Goal: Communication & Community: Answer question/provide support

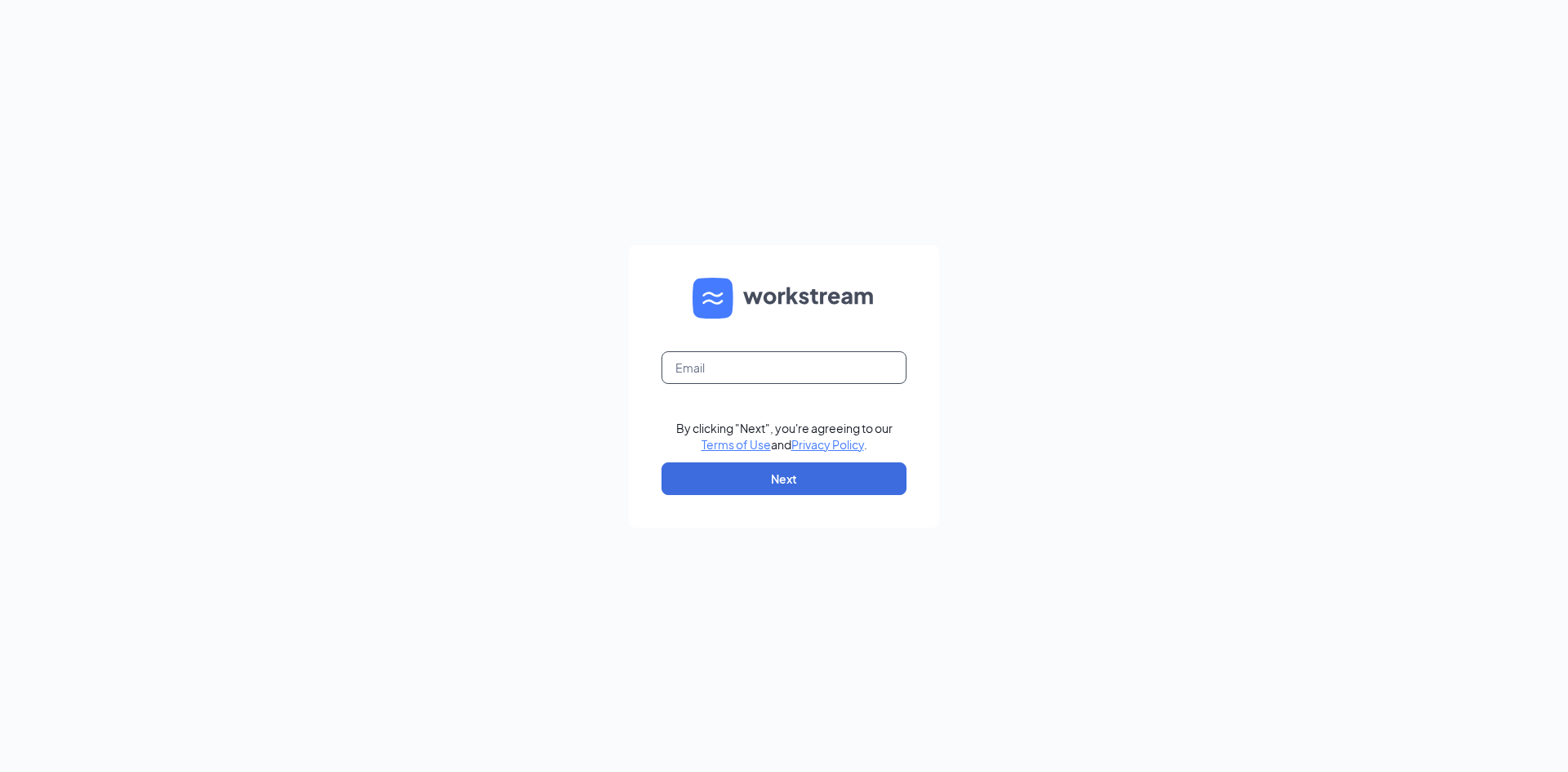
click at [810, 365] on input "text" at bounding box center [784, 367] width 245 height 32
type input "[PERSON_NAME][EMAIL_ADDRESS][DOMAIN_NAME]"
click at [784, 471] on button "Next" at bounding box center [784, 479] width 245 height 32
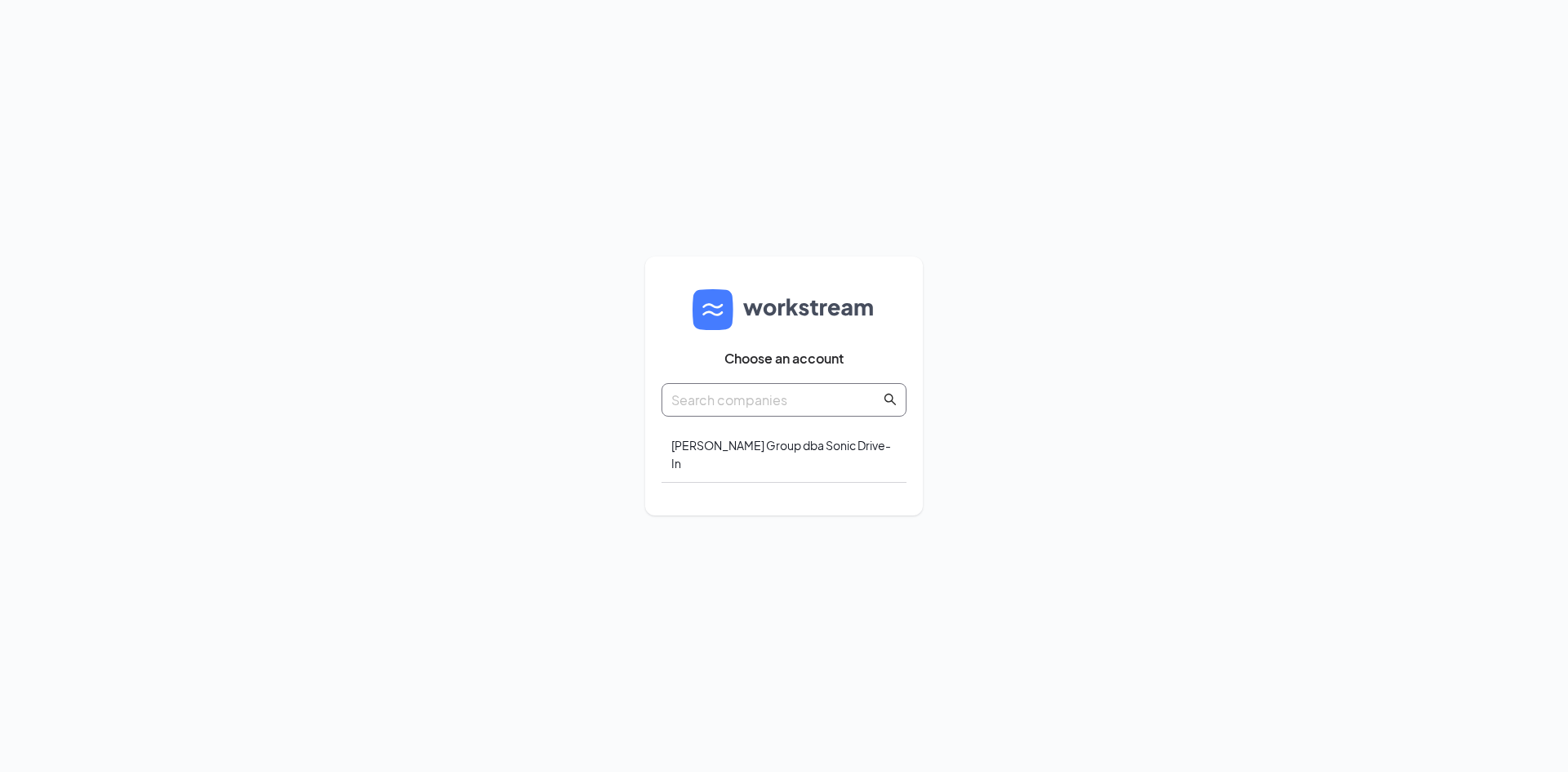
click at [819, 401] on input "text" at bounding box center [775, 400] width 209 height 20
click at [785, 464] on div "[PERSON_NAME] Group dba Sonic Drive-In" at bounding box center [784, 454] width 245 height 56
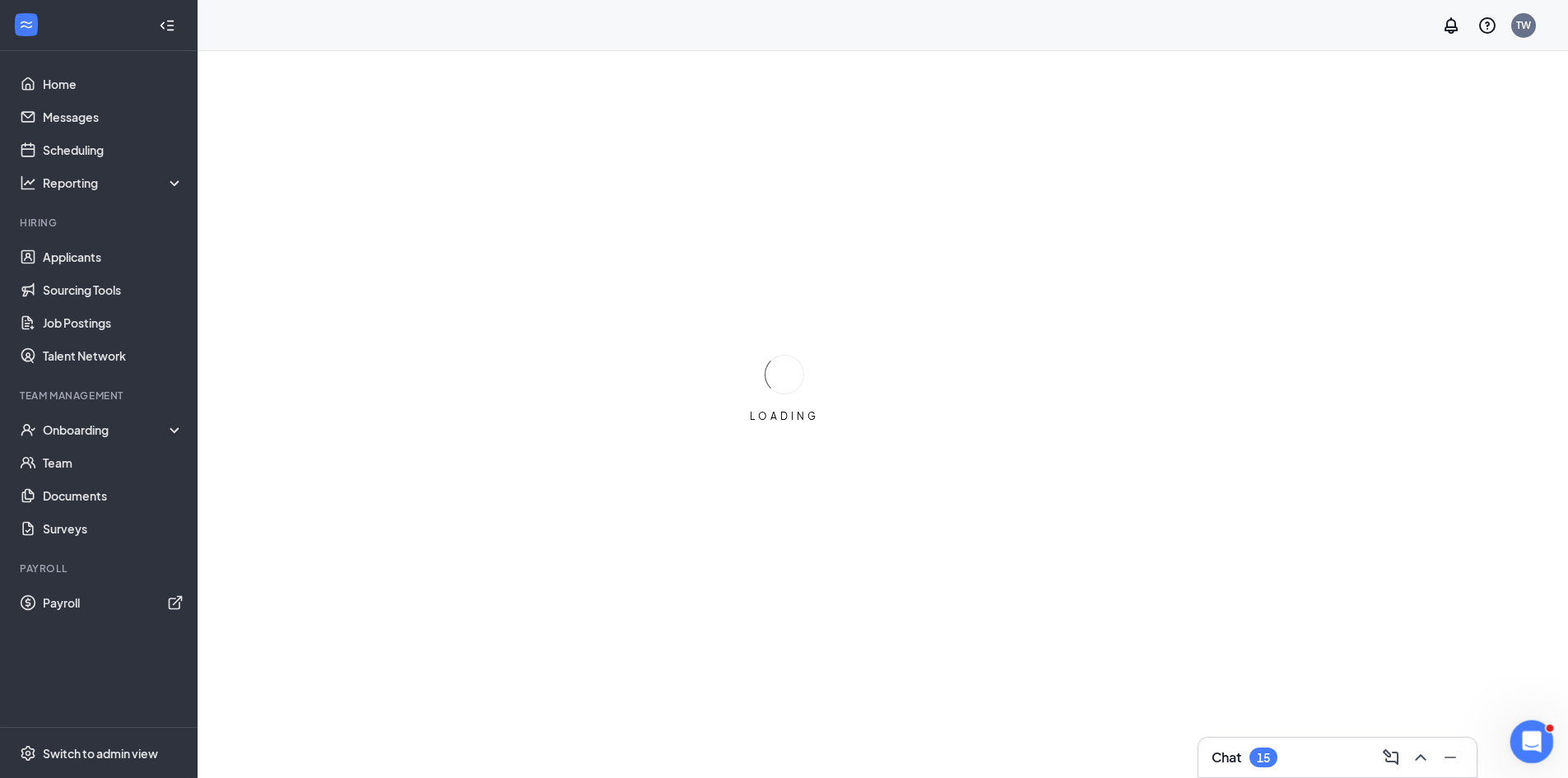
drag, startPoint x: 1531, startPoint y: 744, endPoint x: 1521, endPoint y: 744, distance: 10.0
click at [1520, 744] on icon "Open Intercom Messenger" at bounding box center [1529, 740] width 28 height 28
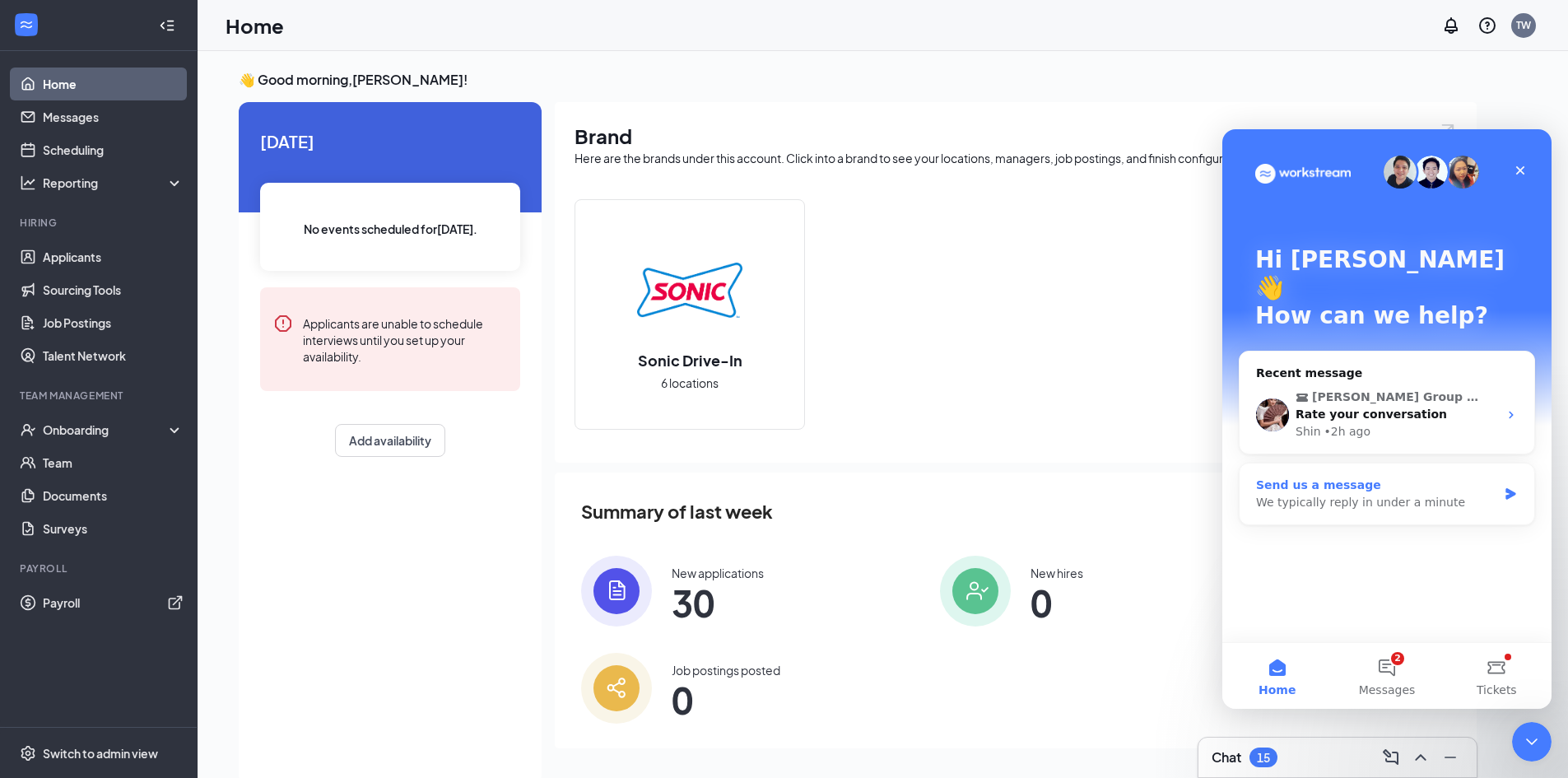
click at [1405, 494] on div "We typically reply in under a minute" at bounding box center [1376, 503] width 241 height 17
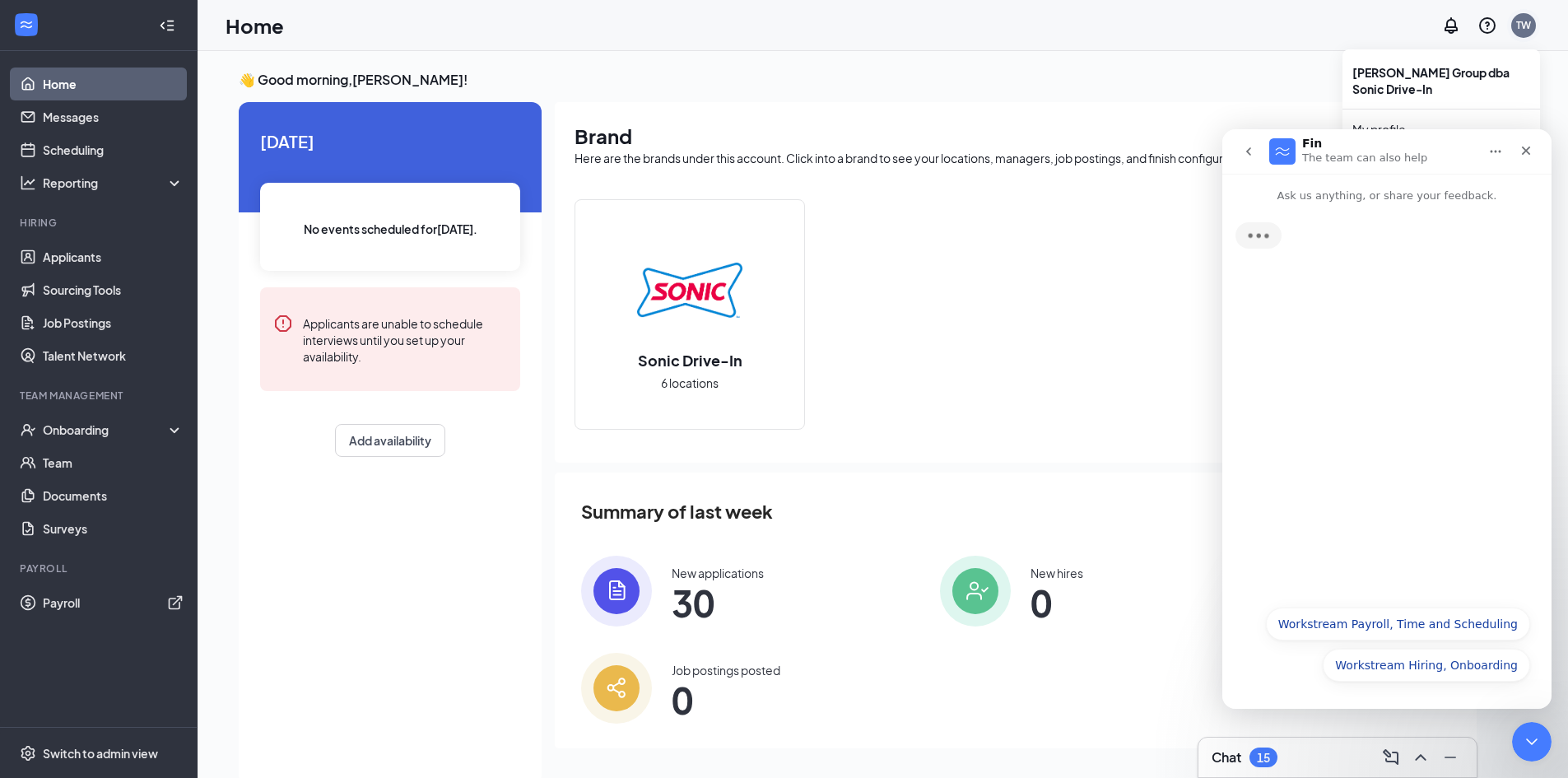
click at [1518, 29] on div "TW" at bounding box center [1522, 25] width 15 height 14
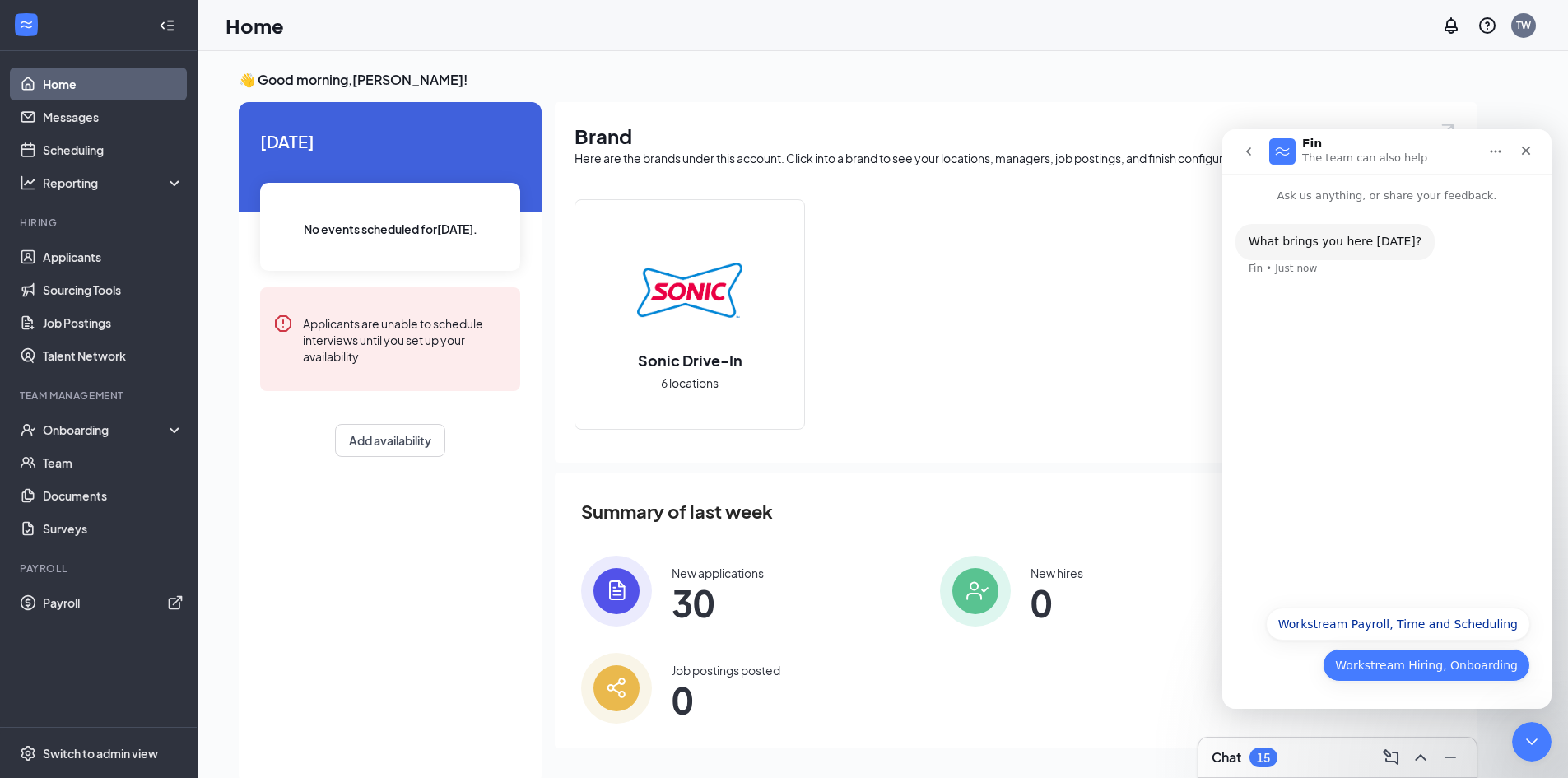
click at [1434, 657] on button "Workstream Hiring, Onboarding" at bounding box center [1426, 665] width 207 height 33
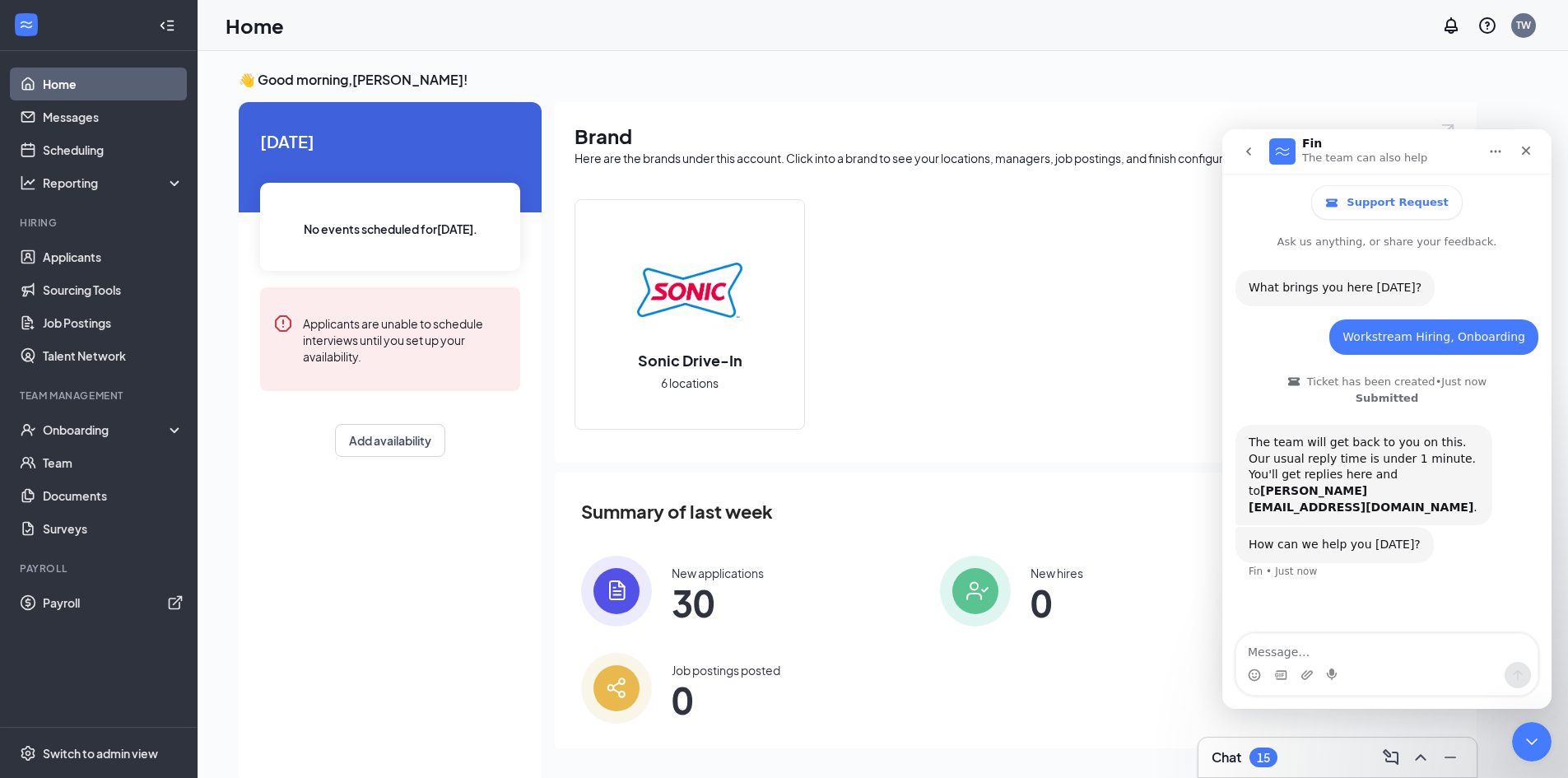
click at [1362, 651] on textarea "Message…" at bounding box center [1387, 648] width 301 height 28
type textarea "Hello, I created logins for all of our general managers. They are unable to log…"
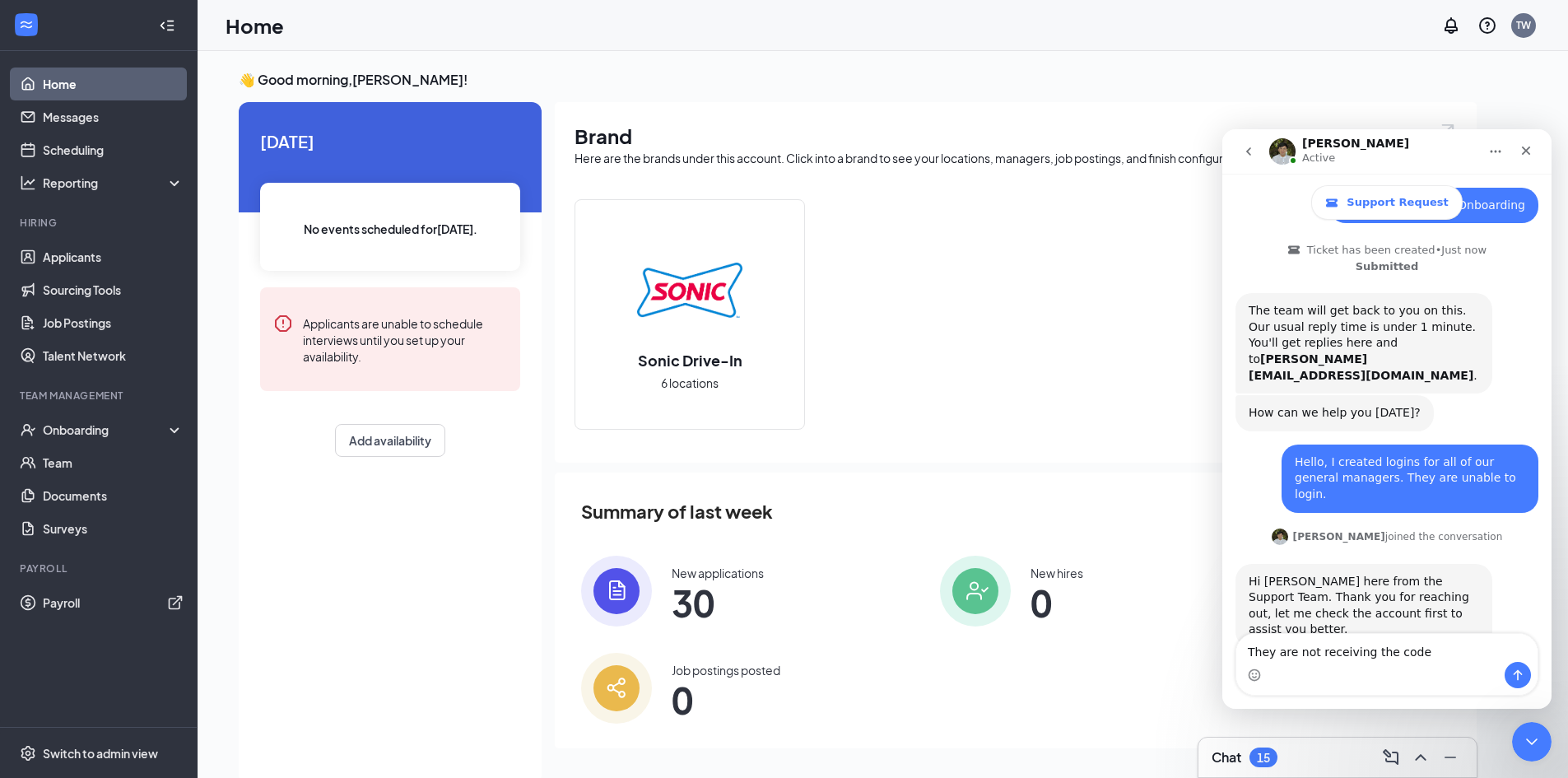
scroll to position [172, 0]
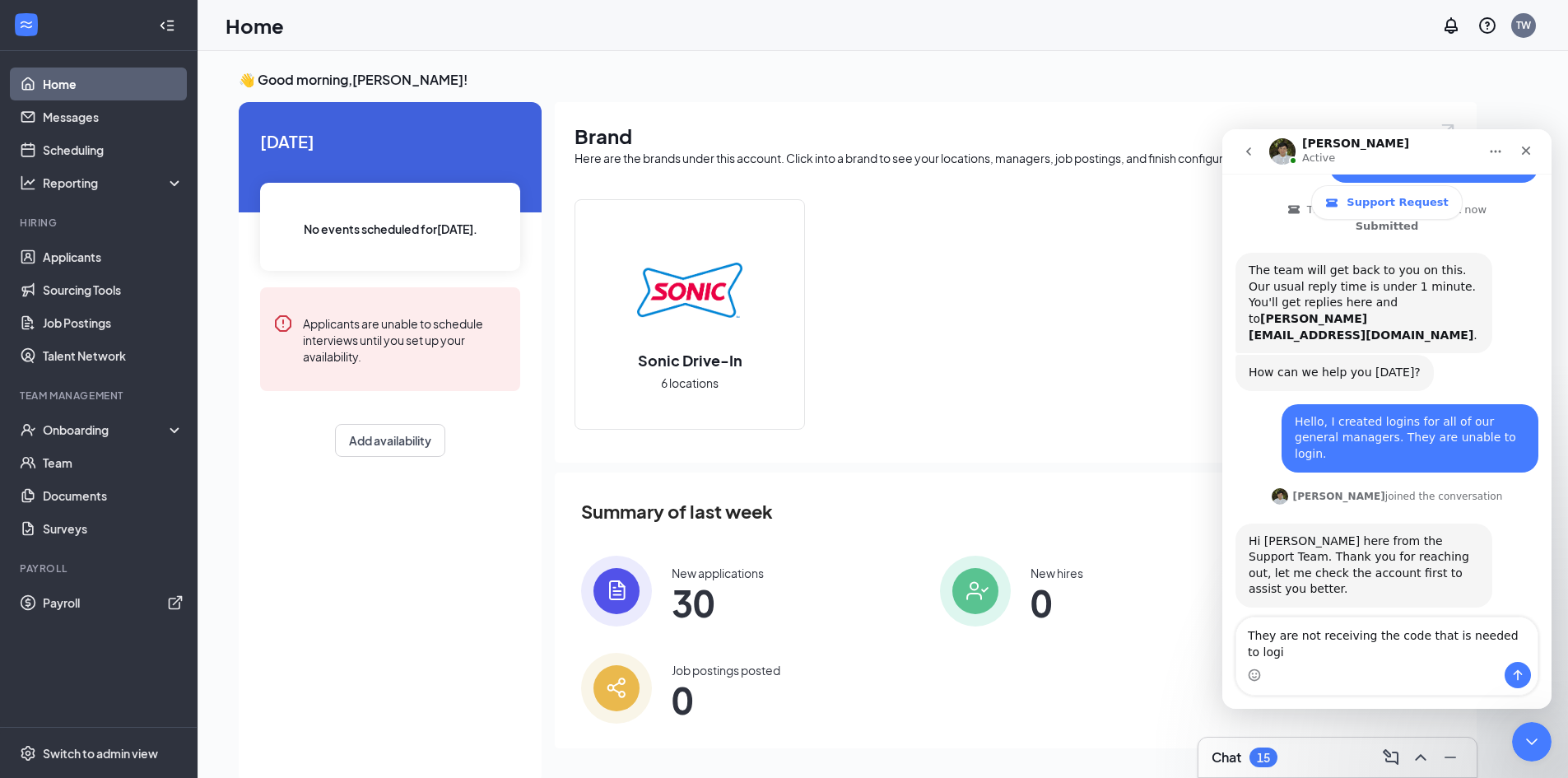
type textarea "They are not receiving the code that is needed to login"
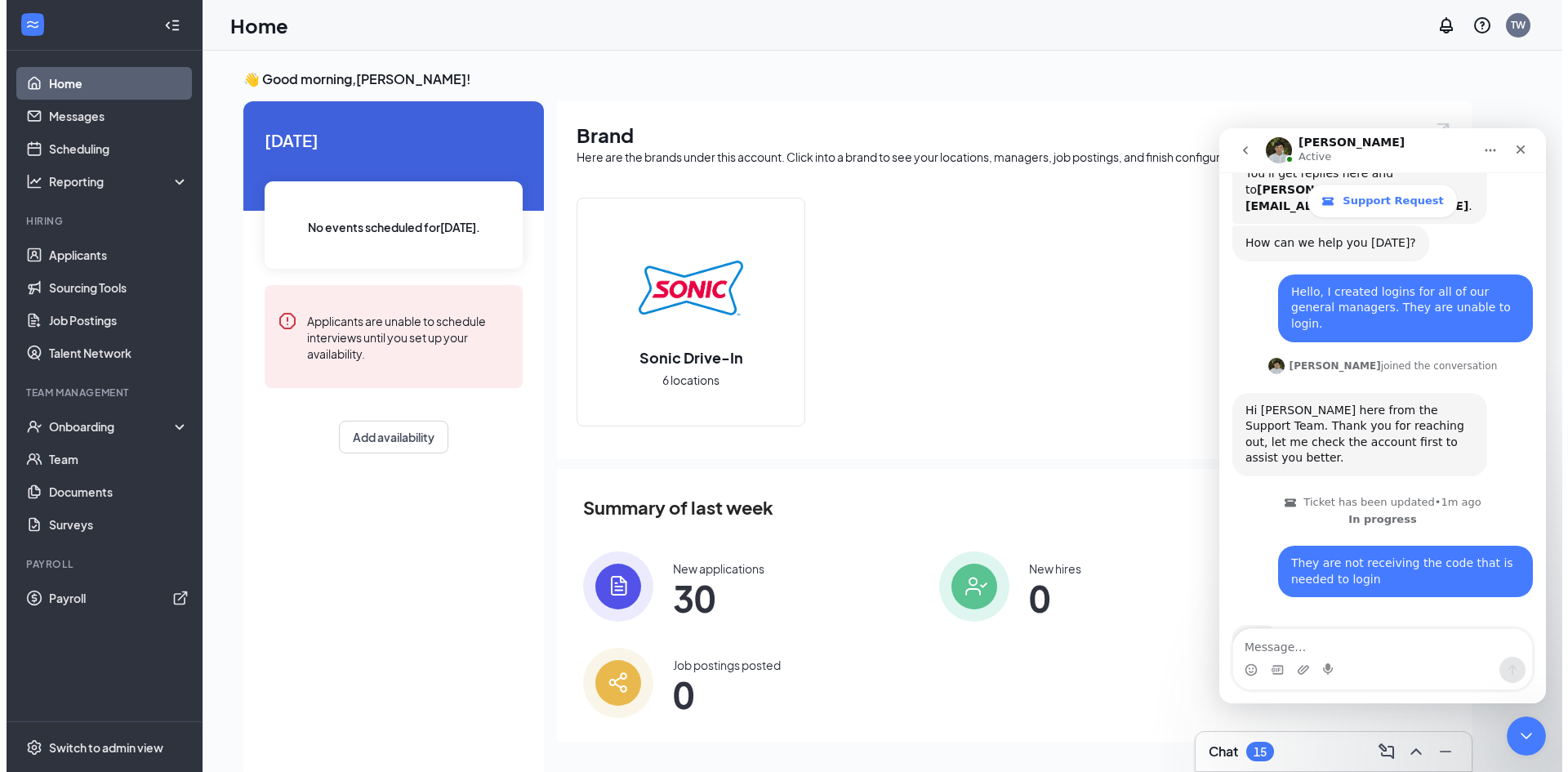
scroll to position [298, 0]
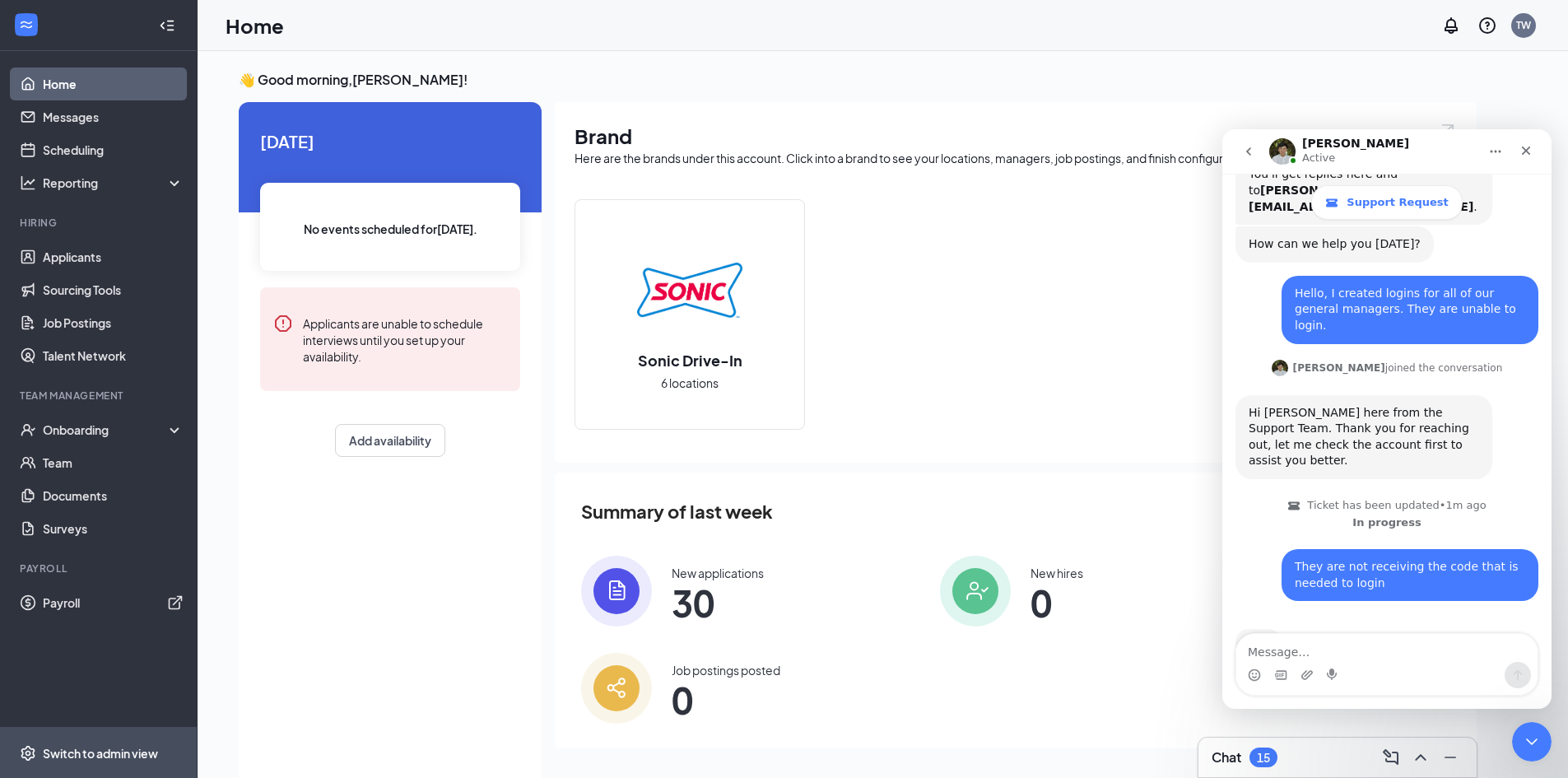
click at [96, 743] on span "Switch to admin view" at bounding box center [114, 753] width 141 height 50
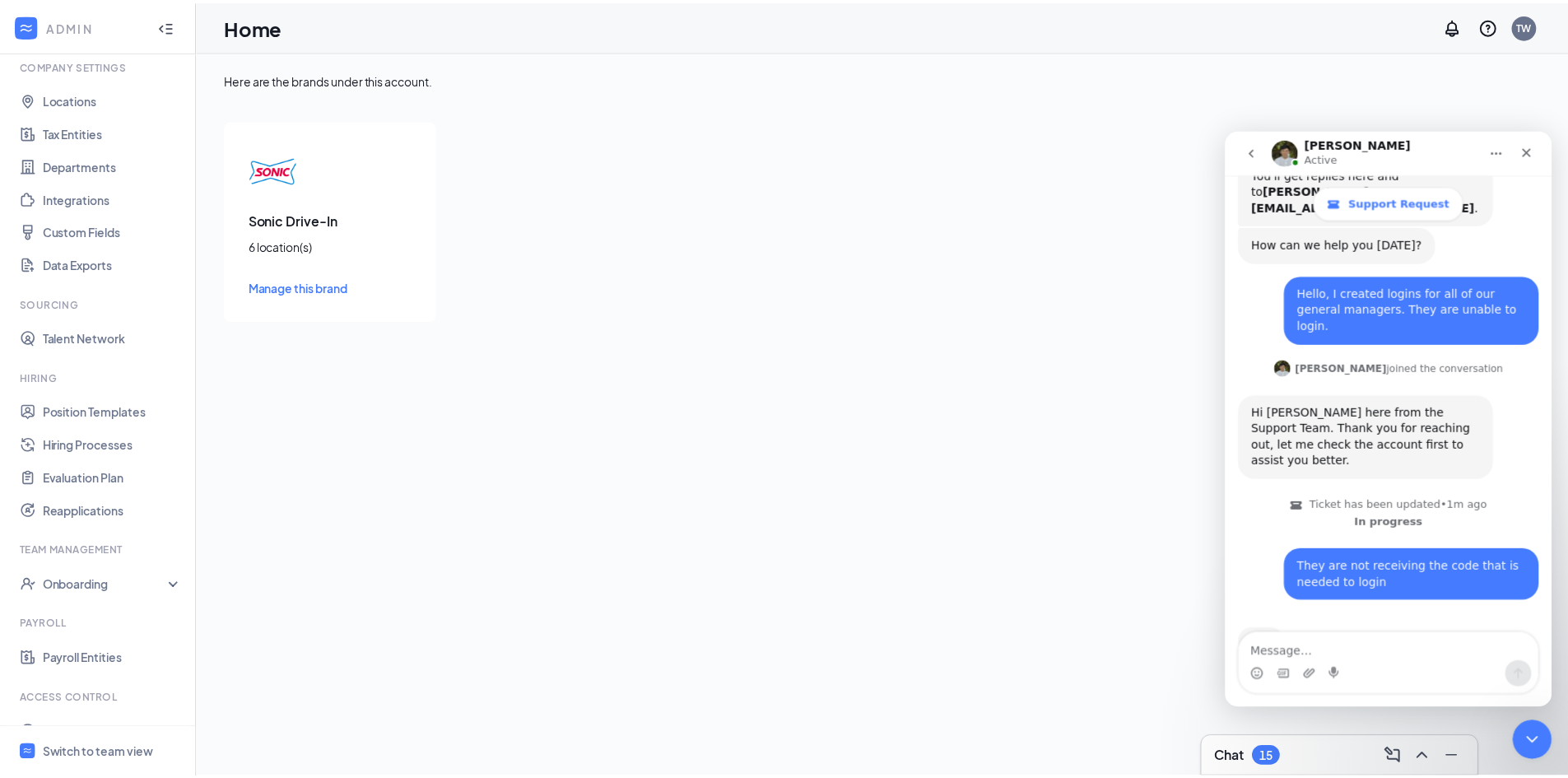
scroll to position [121, 0]
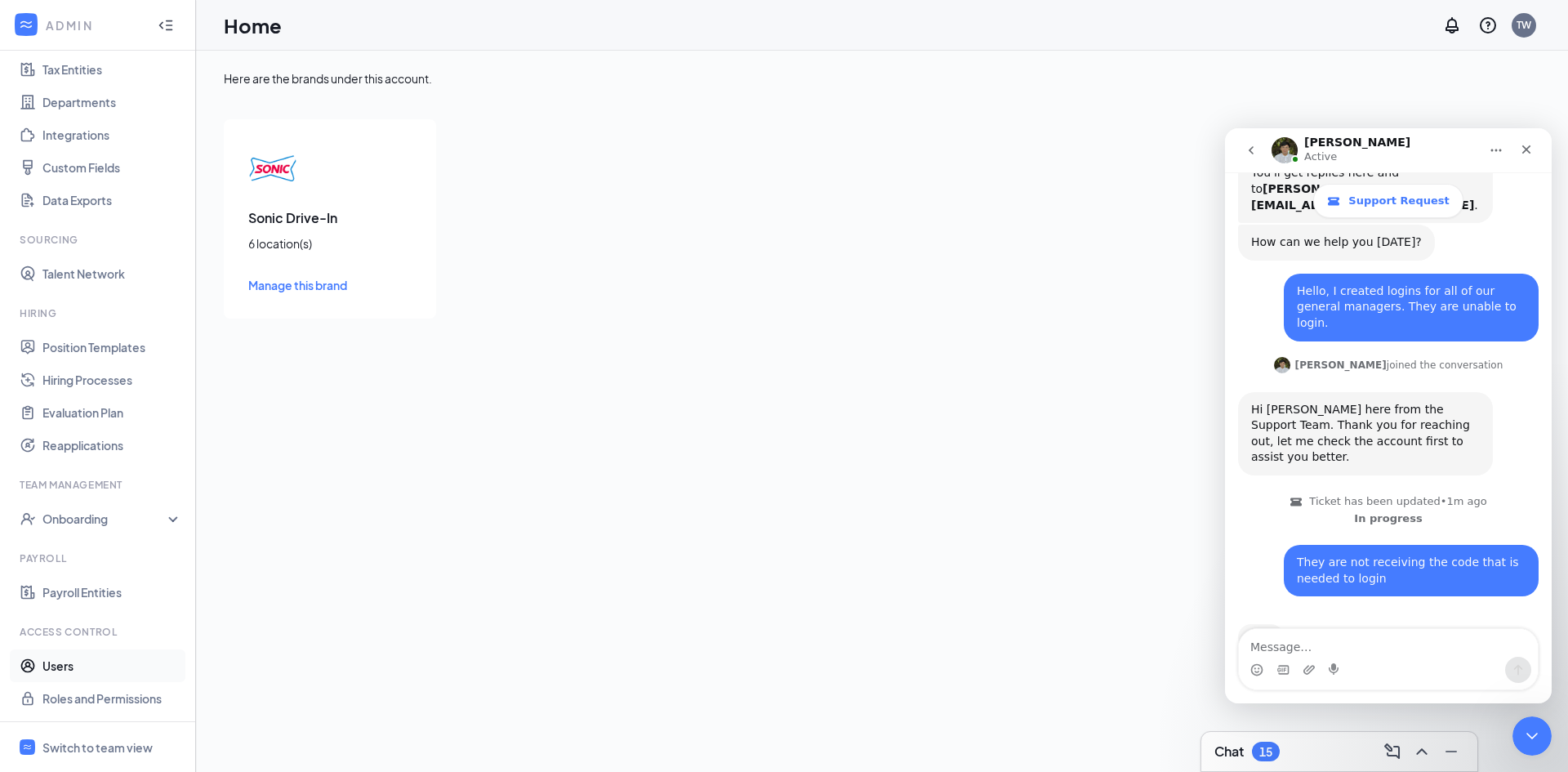
click at [75, 671] on link "Users" at bounding box center [113, 666] width 140 height 32
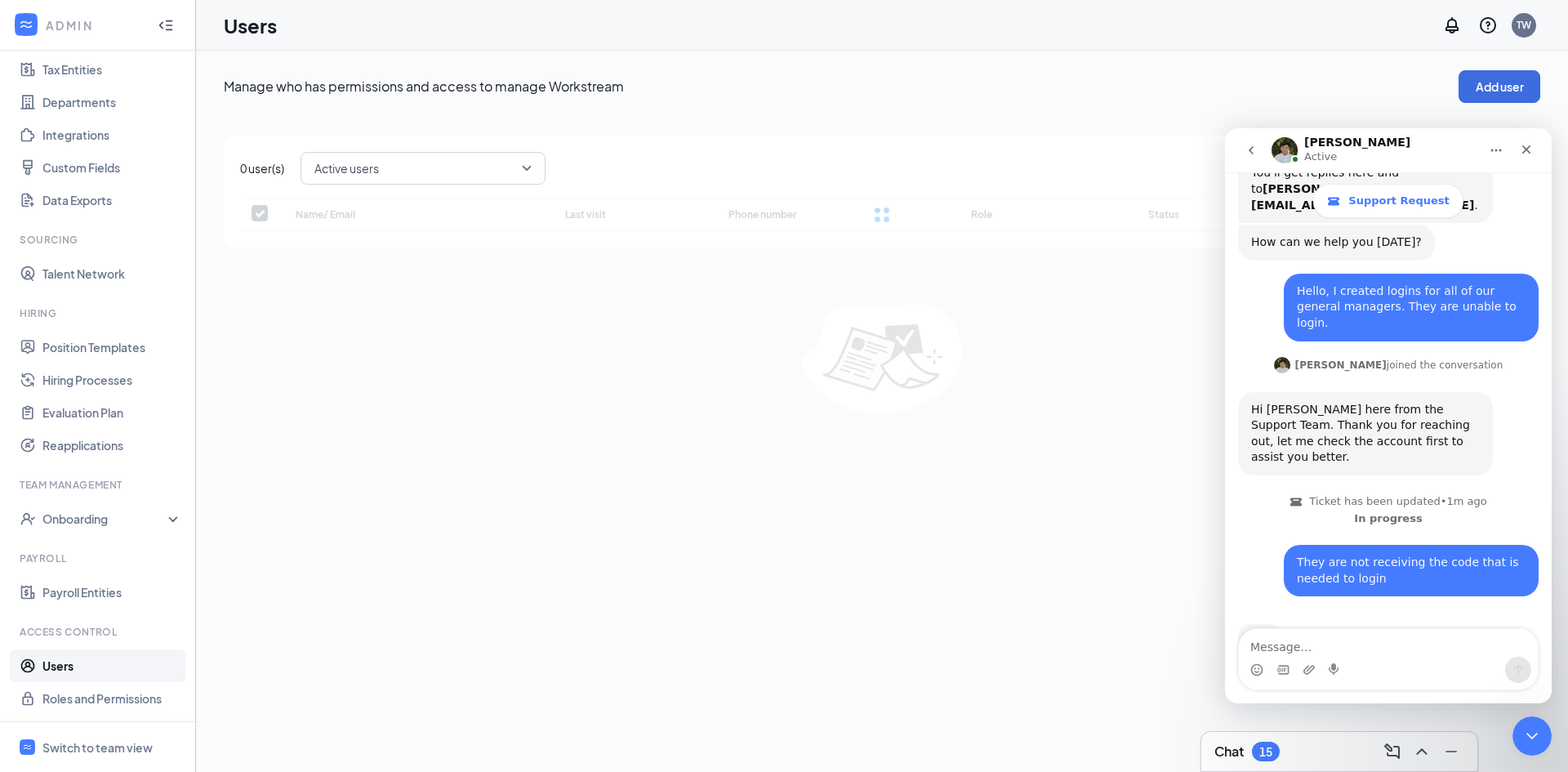
checkbox input "false"
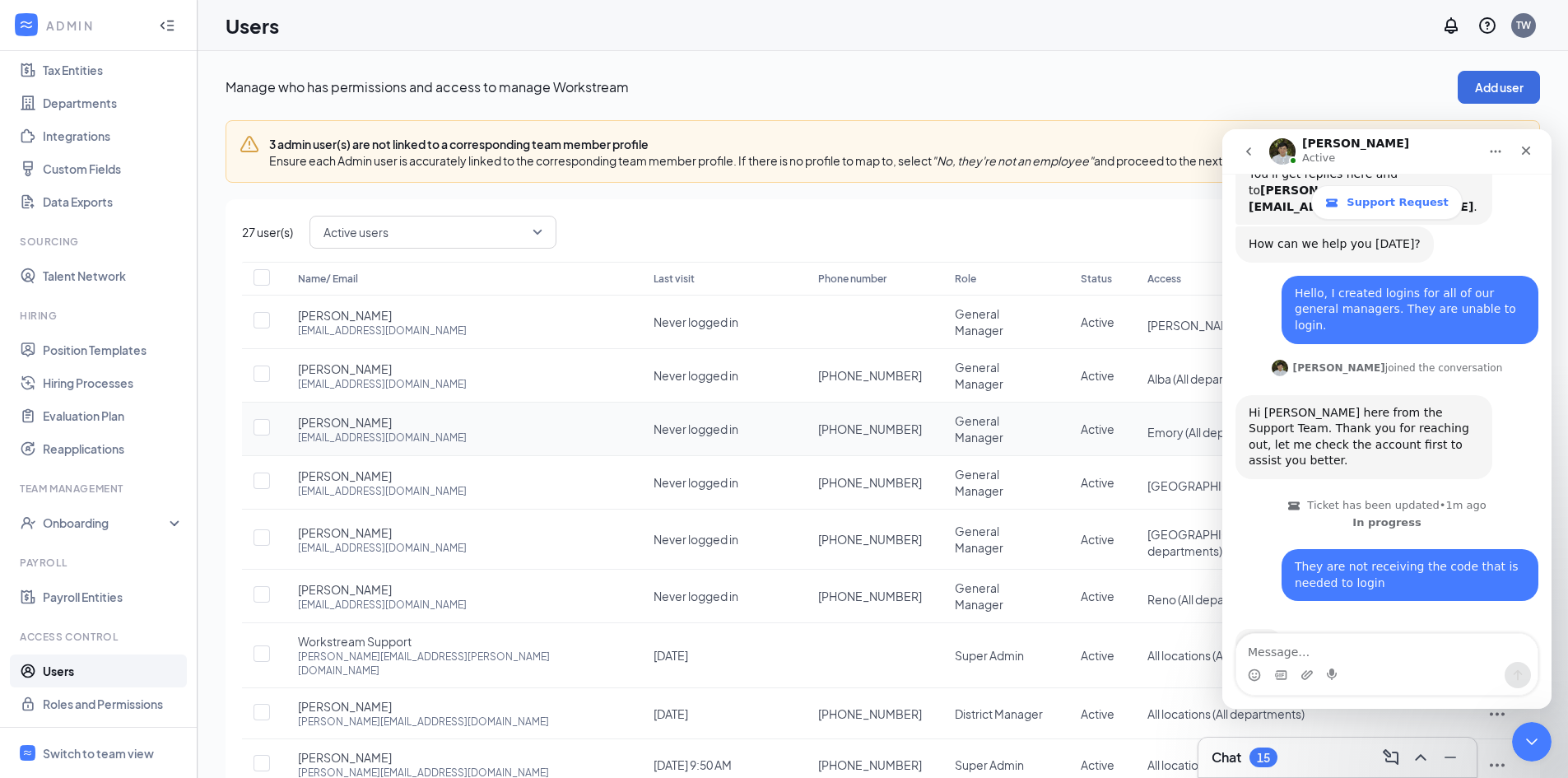
click at [484, 423] on div "[PERSON_NAME] [EMAIL_ADDRESS][DOMAIN_NAME]" at bounding box center [458, 429] width 323 height 30
click at [1491, 154] on icon "Home" at bounding box center [1495, 151] width 13 height 13
drag, startPoint x: 1529, startPoint y: 737, endPoint x: 3029, endPoint y: 1447, distance: 1659.5
click at [1529, 736] on icon "Close Intercom Messenger" at bounding box center [1528, 739] width 20 height 20
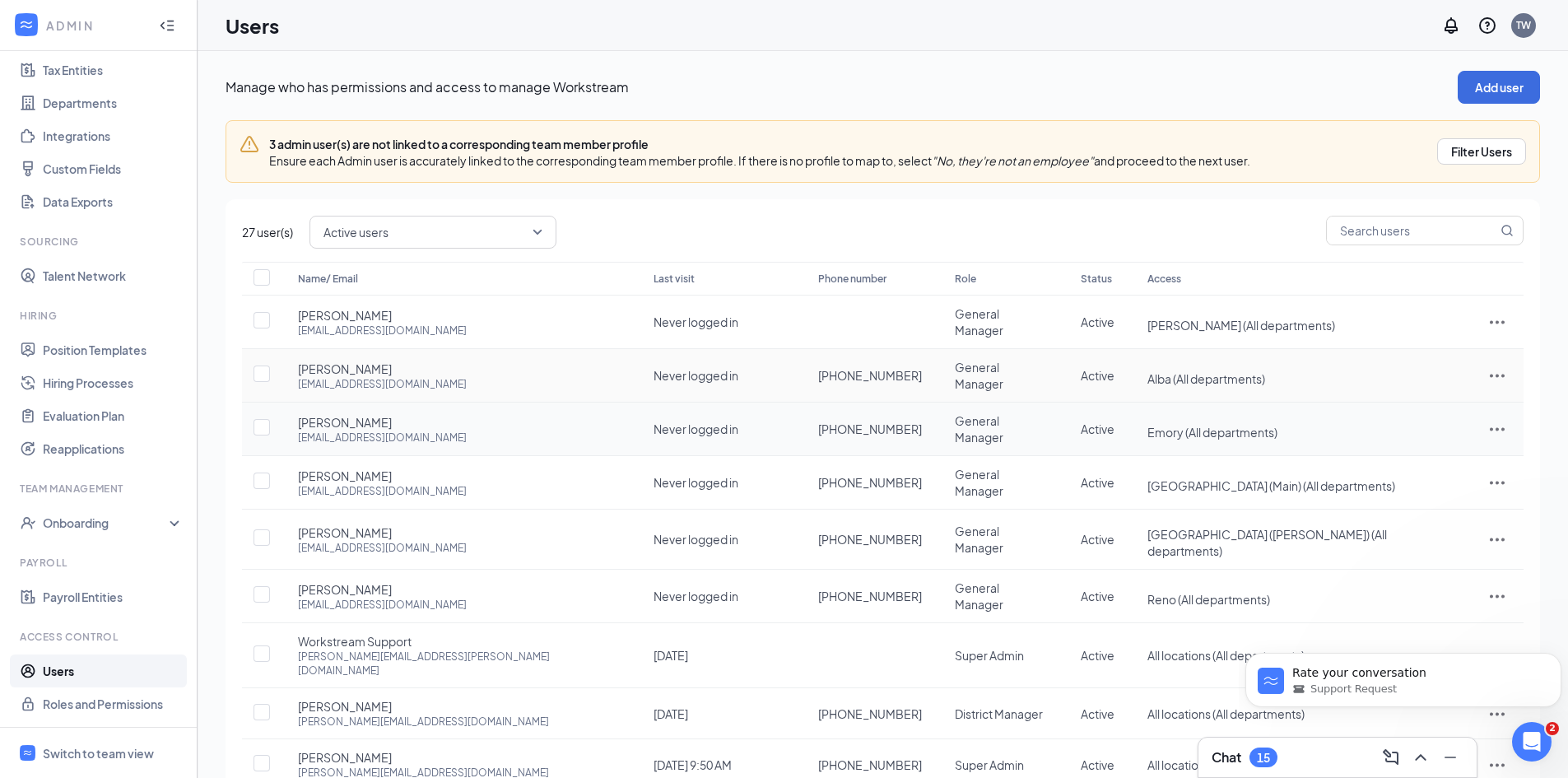
scroll to position [300, 0]
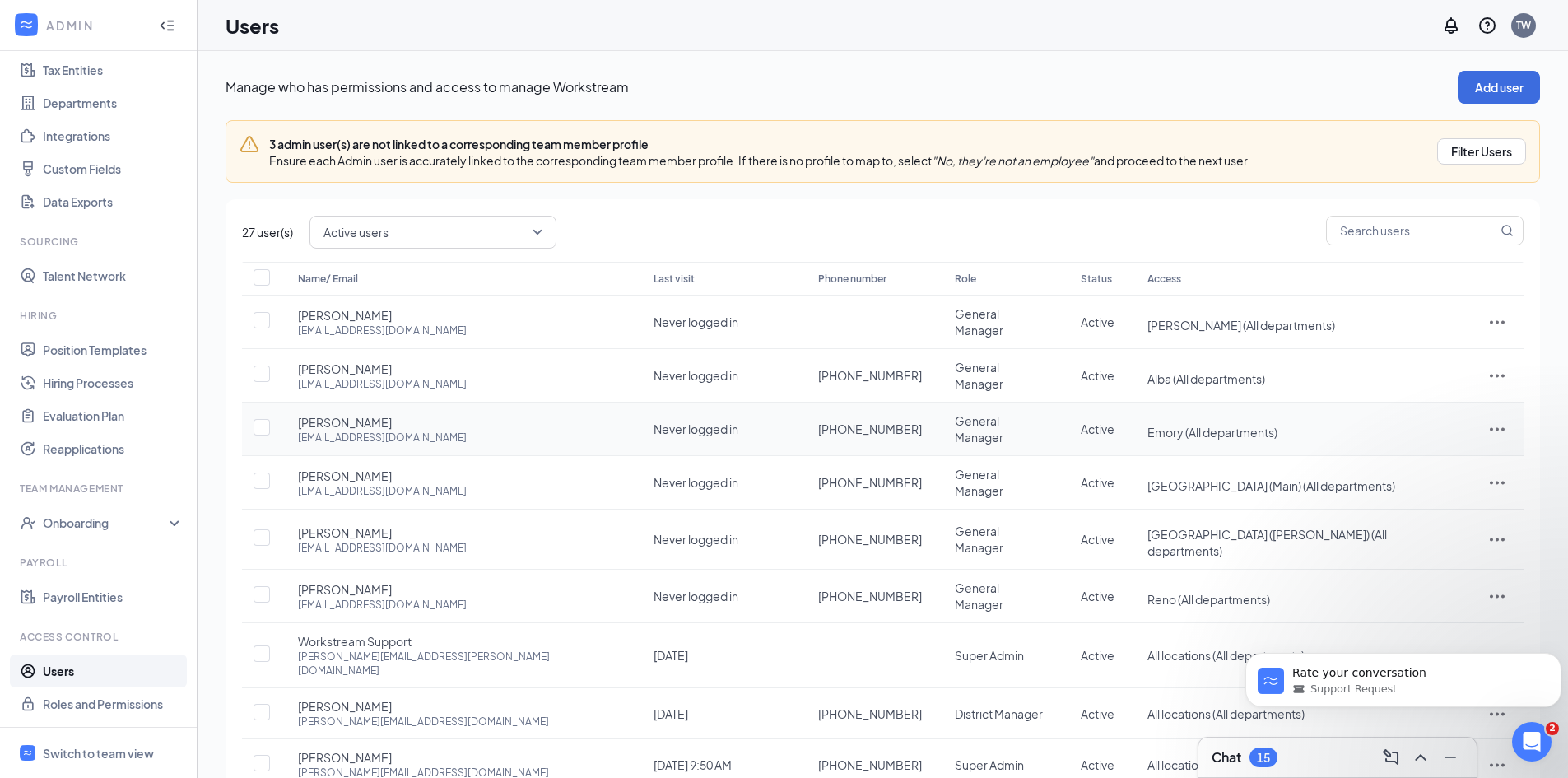
click at [1491, 423] on div at bounding box center [1497, 429] width 20 height 20
click at [1435, 460] on span "Edit user" at bounding box center [1430, 457] width 102 height 18
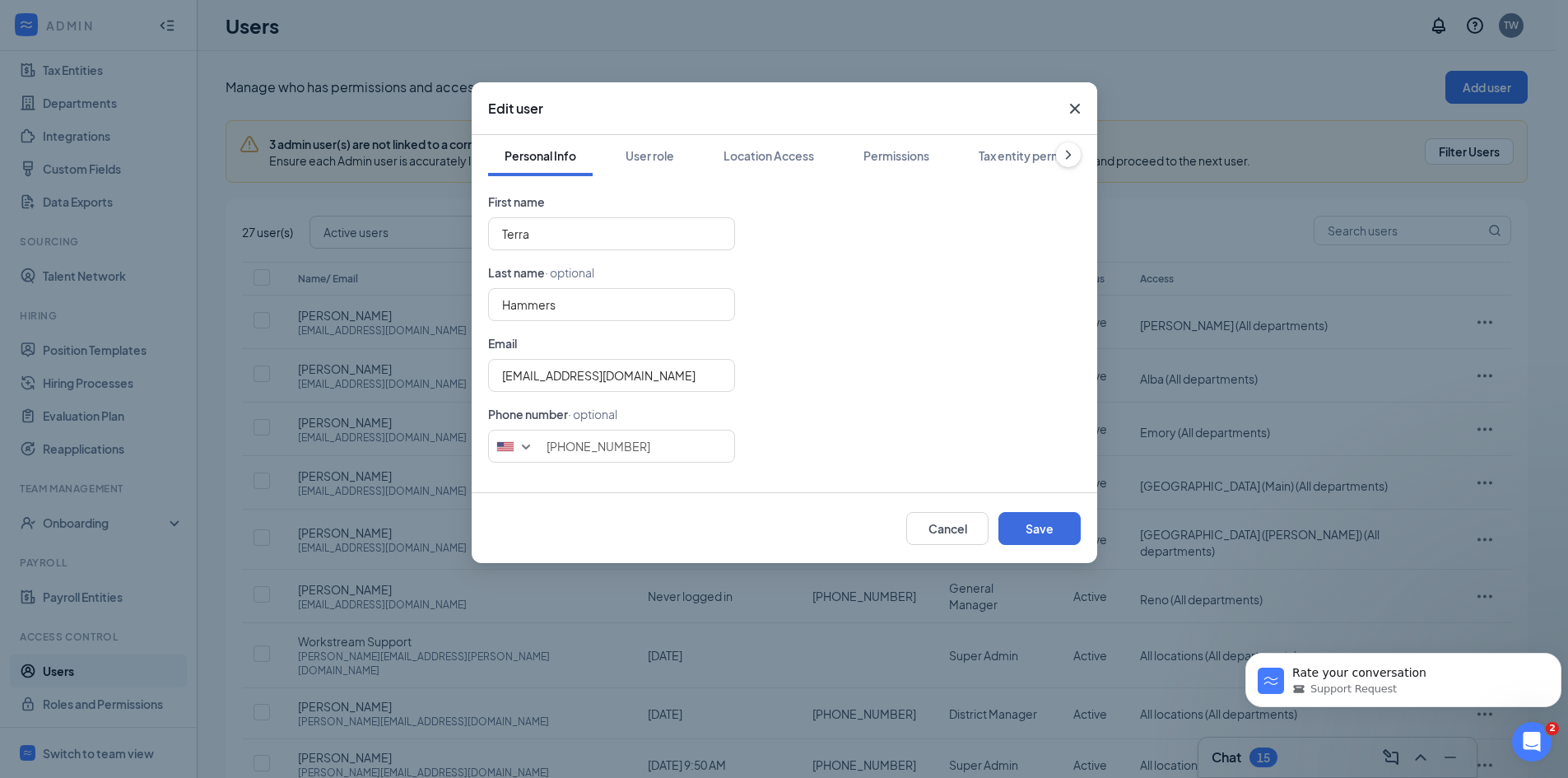
type input "[PHONE_NUMBER]"
click at [651, 165] on button "User role" at bounding box center [649, 156] width 82 height 41
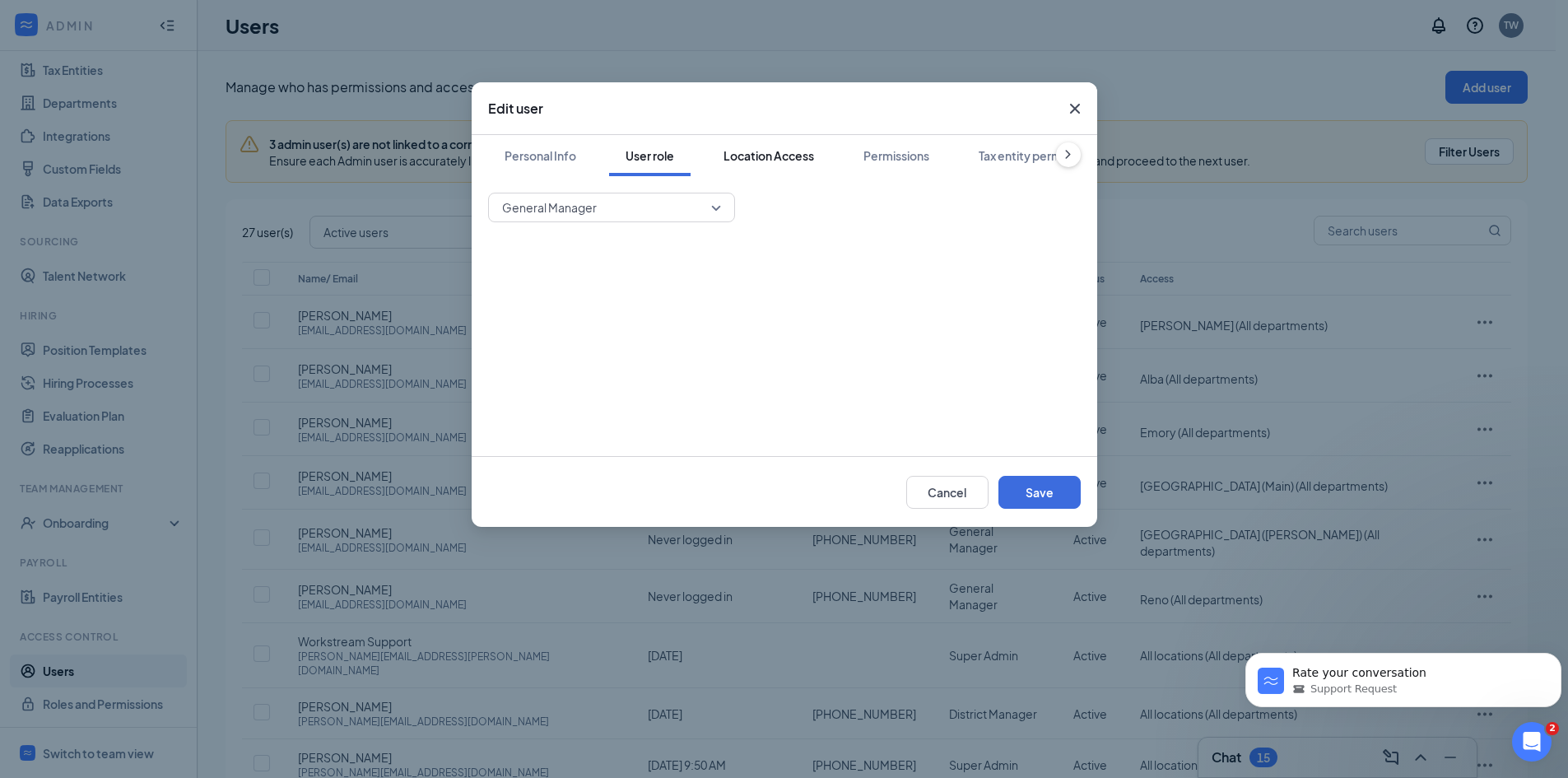
click at [778, 157] on div "Location Access" at bounding box center [768, 155] width 90 height 16
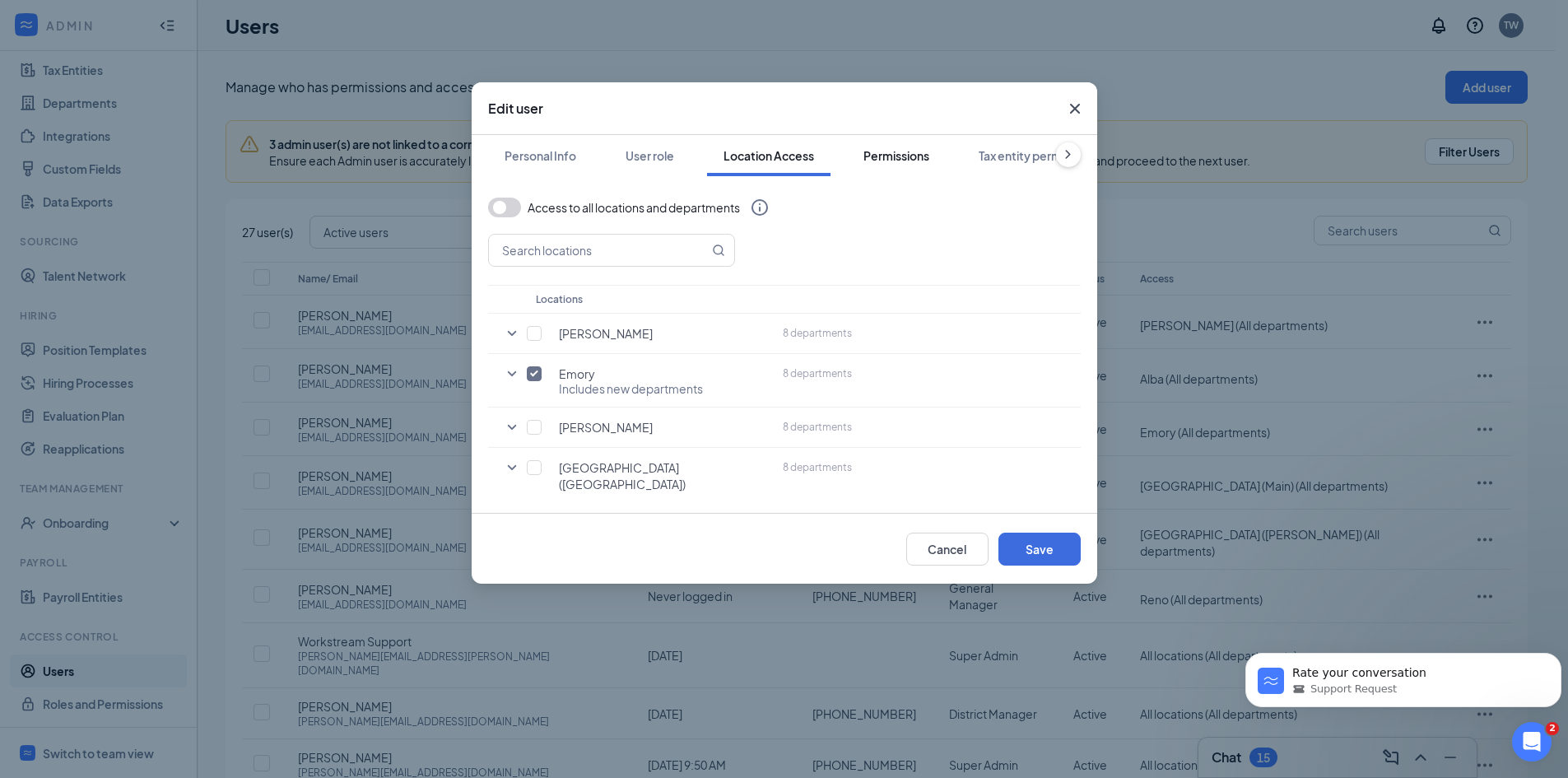
click at [884, 156] on div "Permissions" at bounding box center [896, 155] width 66 height 16
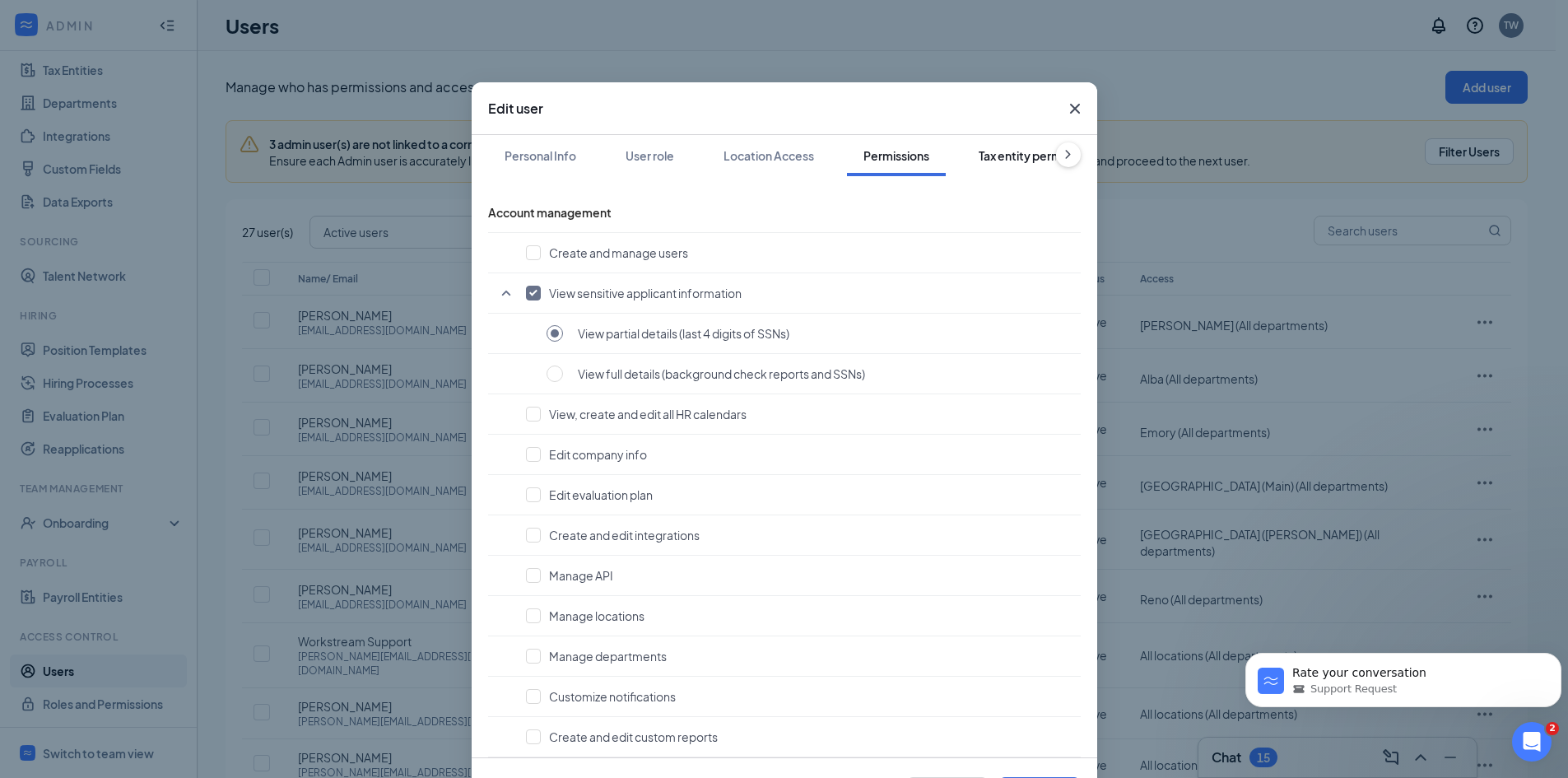
click at [1002, 163] on div "Tax entity permissions" at bounding box center [1038, 155] width 120 height 16
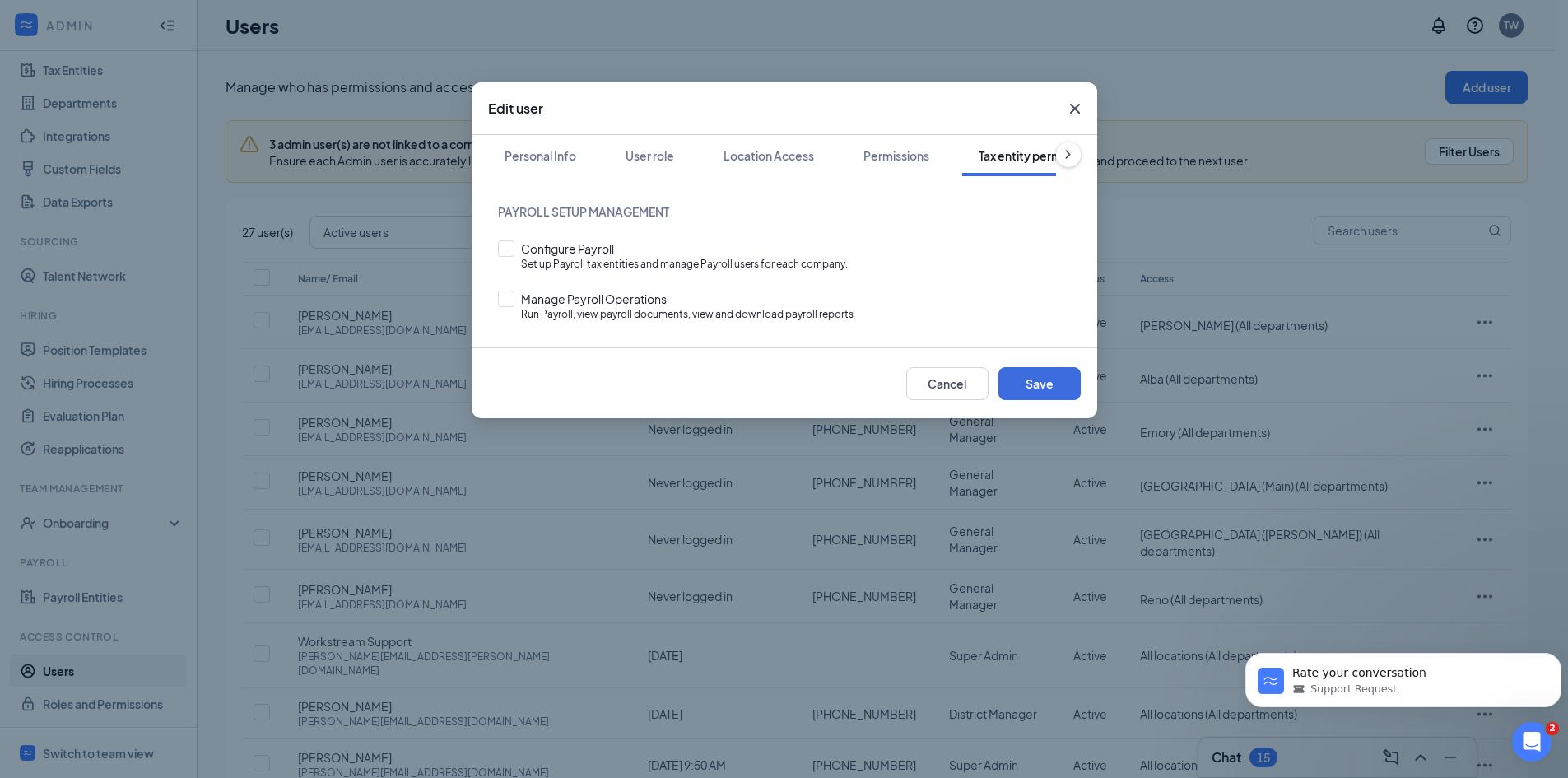
scroll to position [0, 76]
click at [1077, 110] on icon "Cross" at bounding box center [1074, 108] width 20 height 20
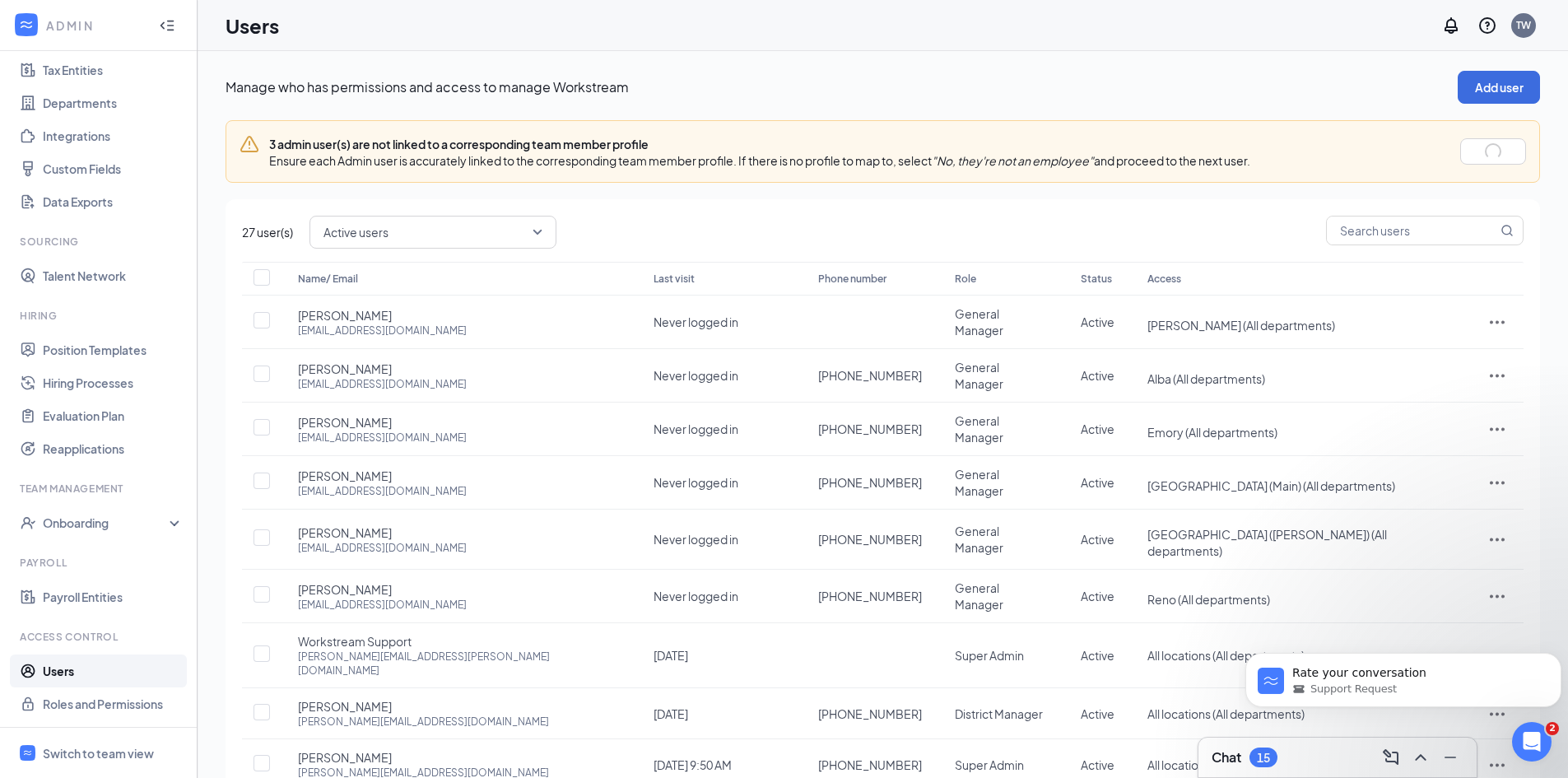
scroll to position [238, 0]
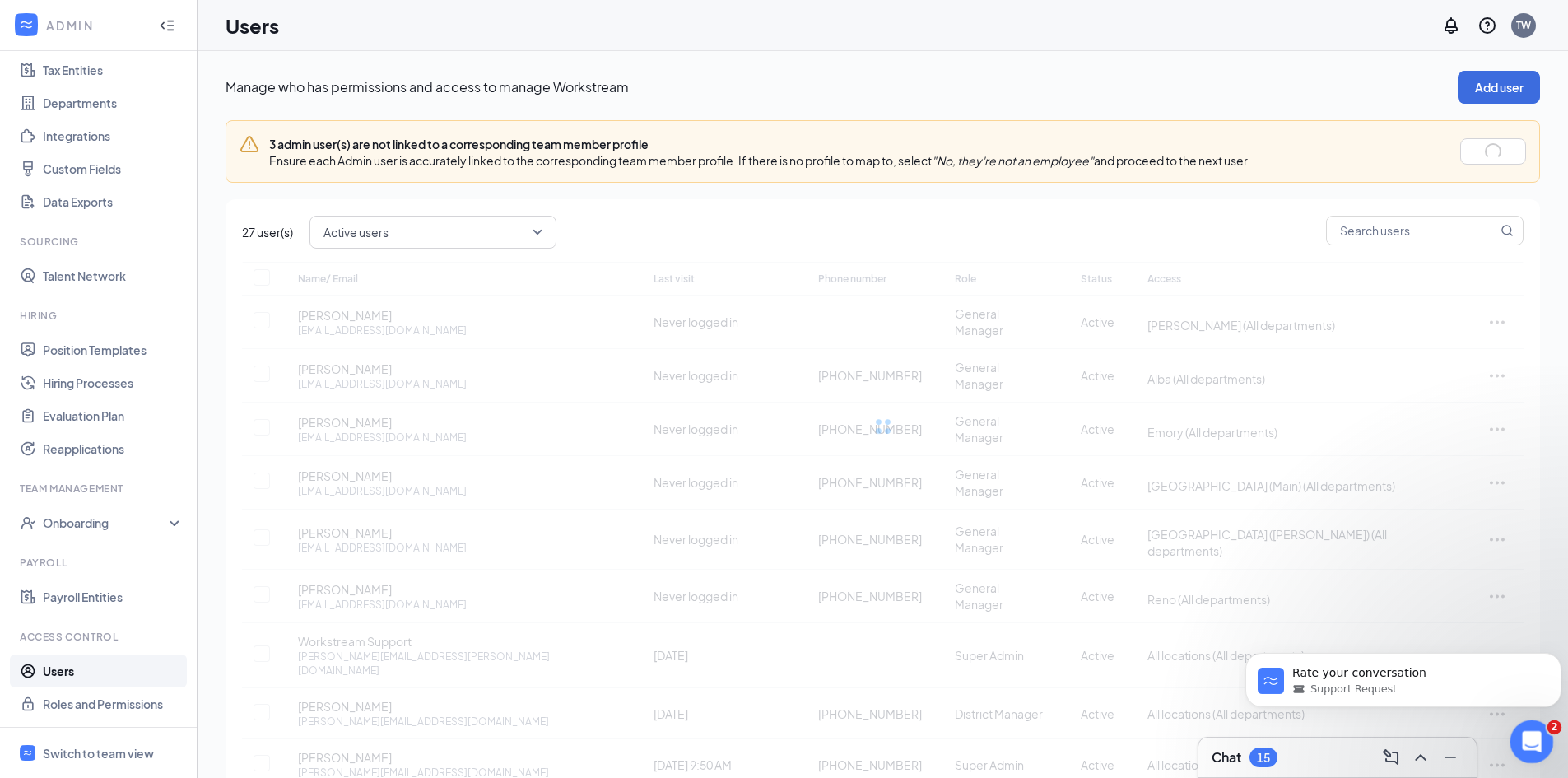
click at [1529, 735] on icon "Open Intercom Messenger" at bounding box center [1529, 740] width 28 height 28
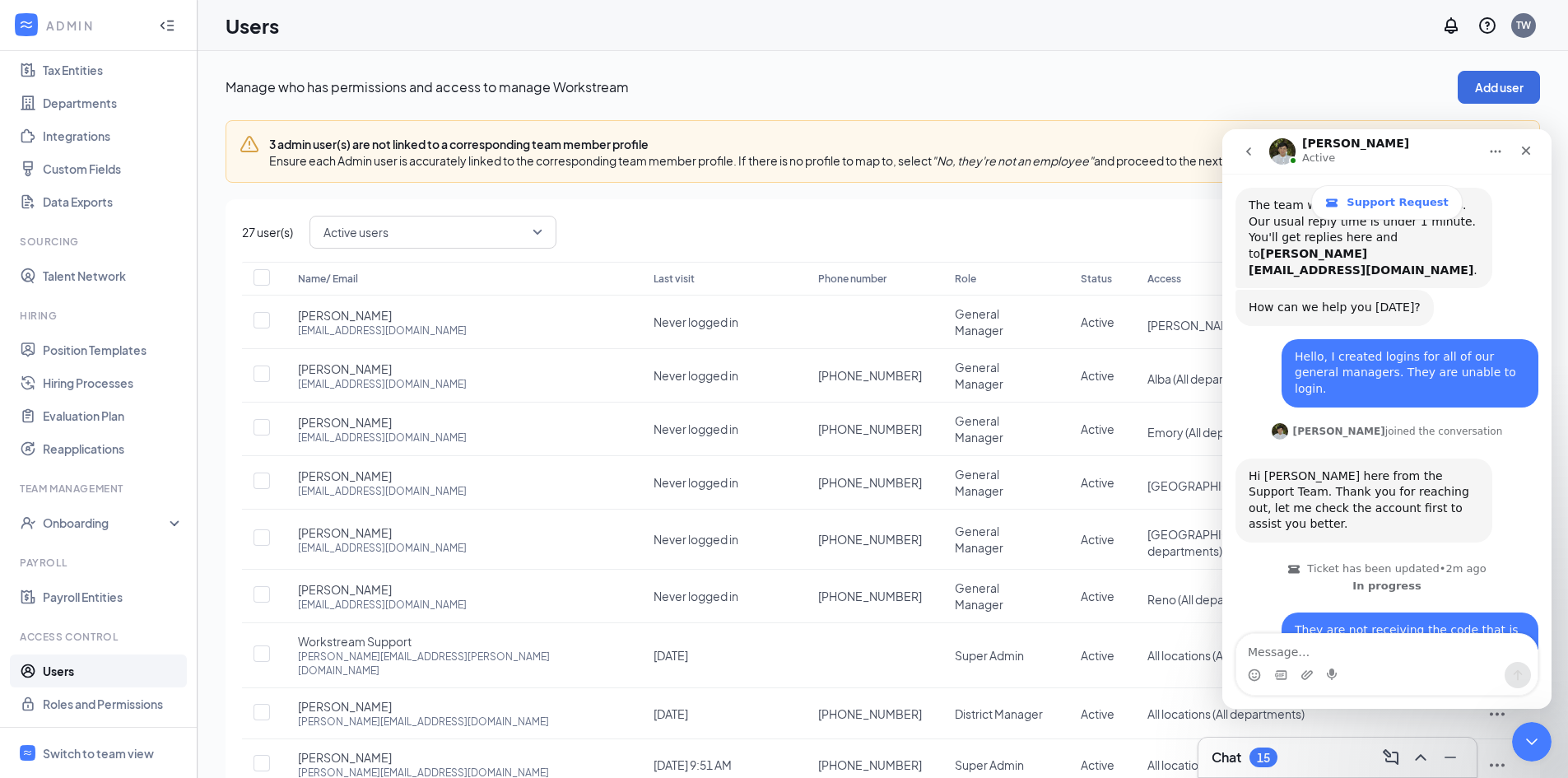
scroll to position [300, 0]
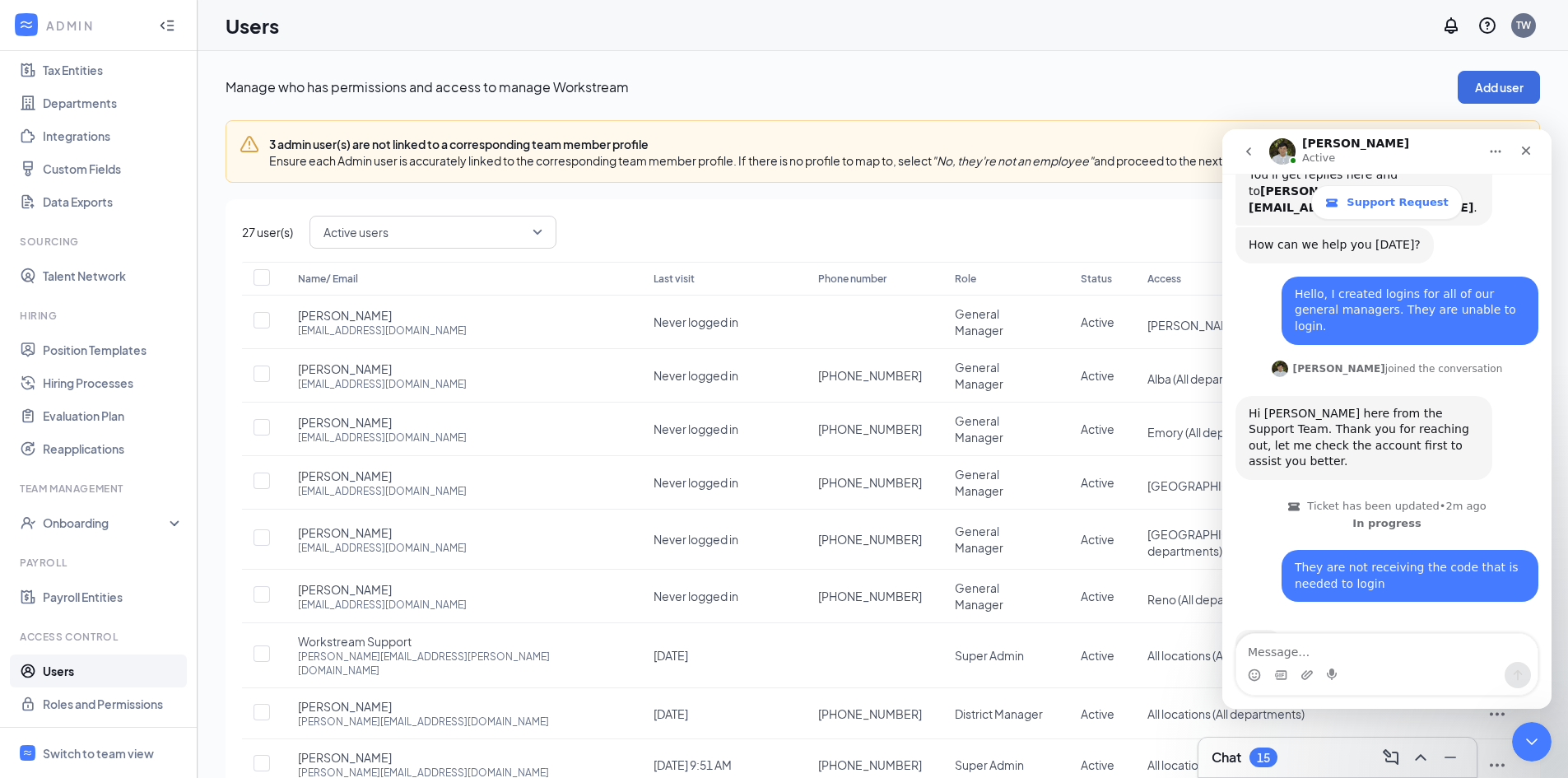
click at [1347, 647] on textarea "Message…" at bounding box center [1387, 648] width 301 height 28
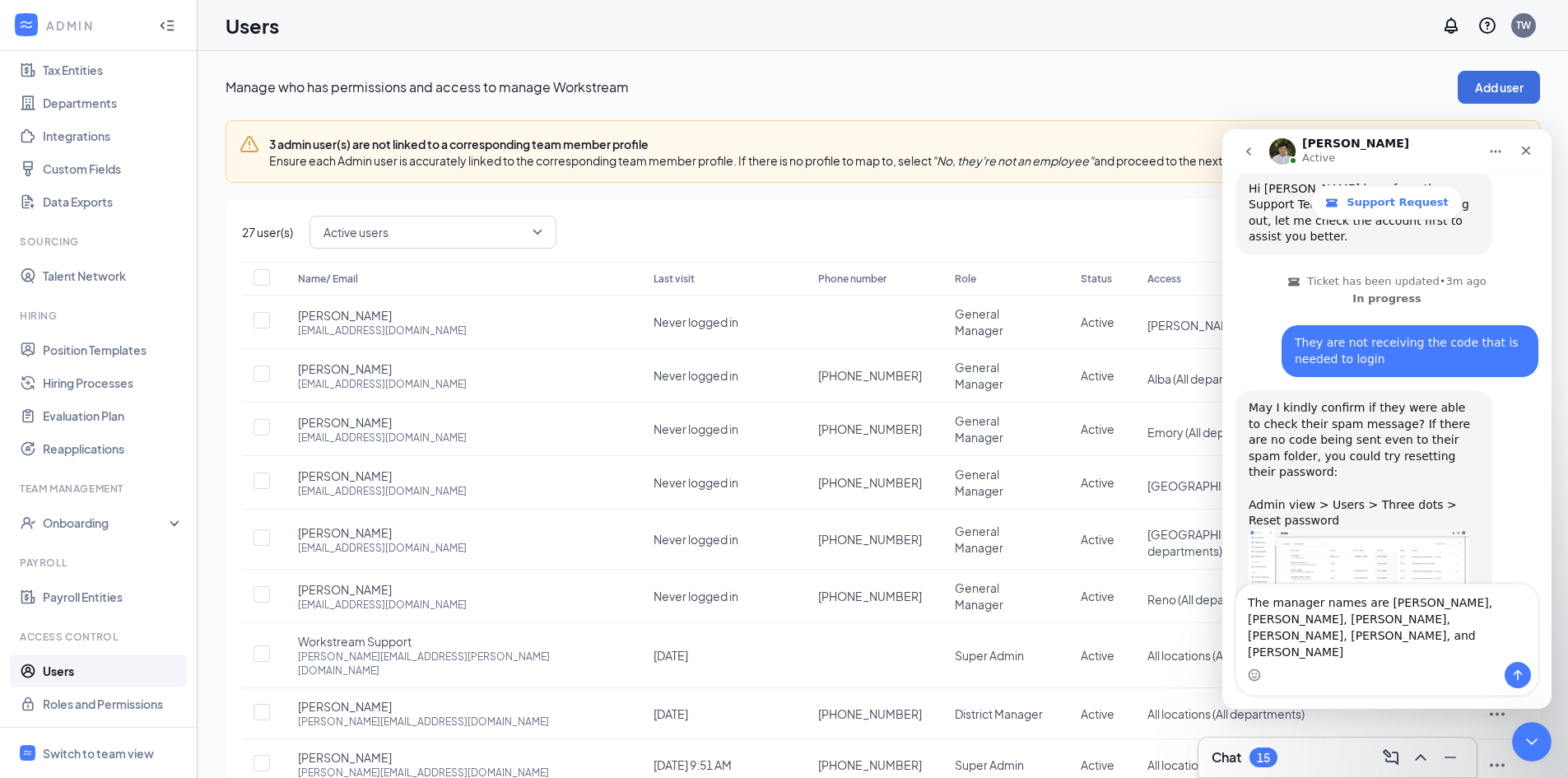
scroll to position [541, 0]
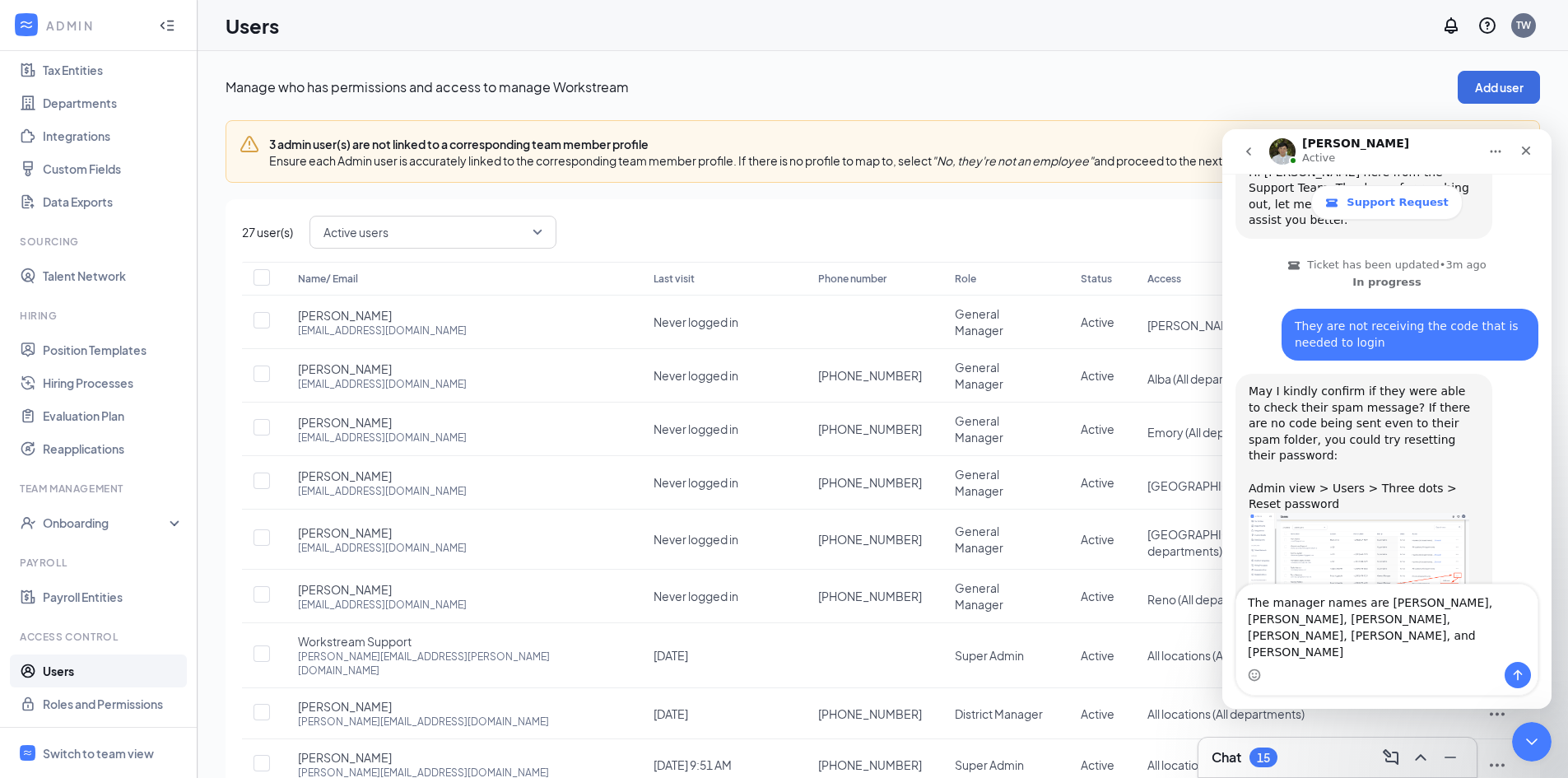
type textarea "The manager names are [PERSON_NAME], [PERSON_NAME], [PERSON_NAME], [PERSON_NAME…"
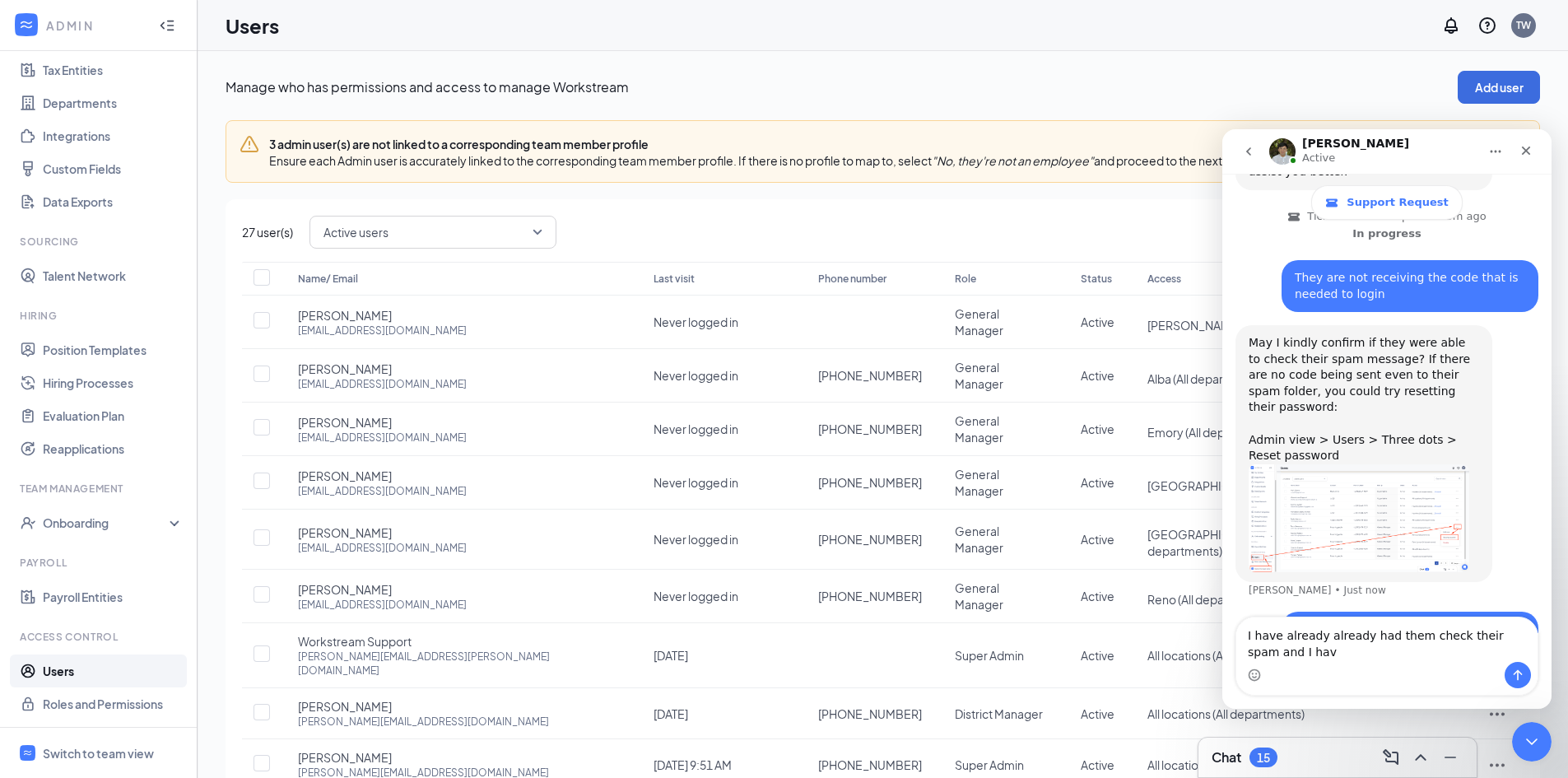
scroll to position [606, 0]
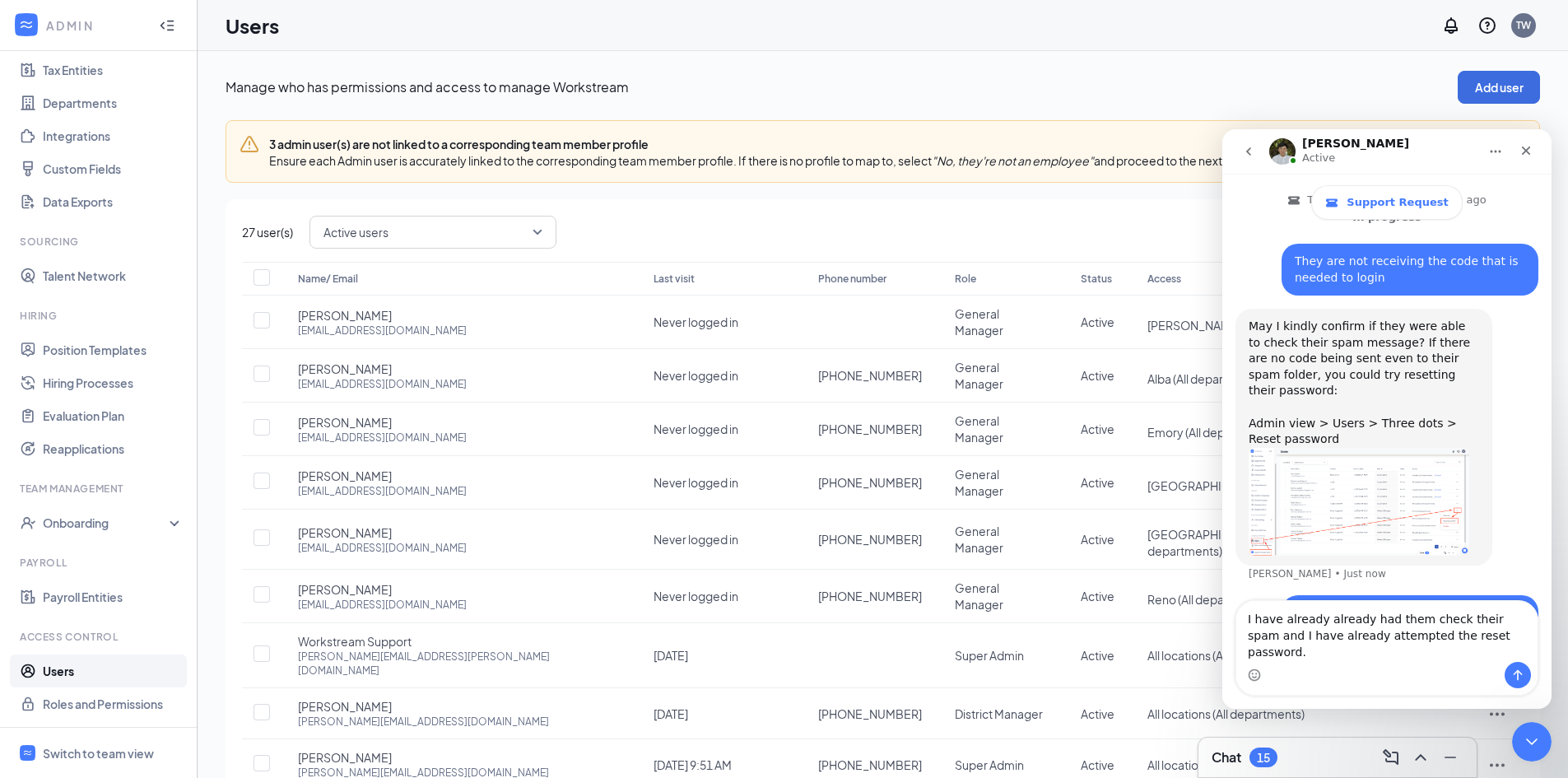
type textarea "I have already already had them check their spam and I have already attempted t…"
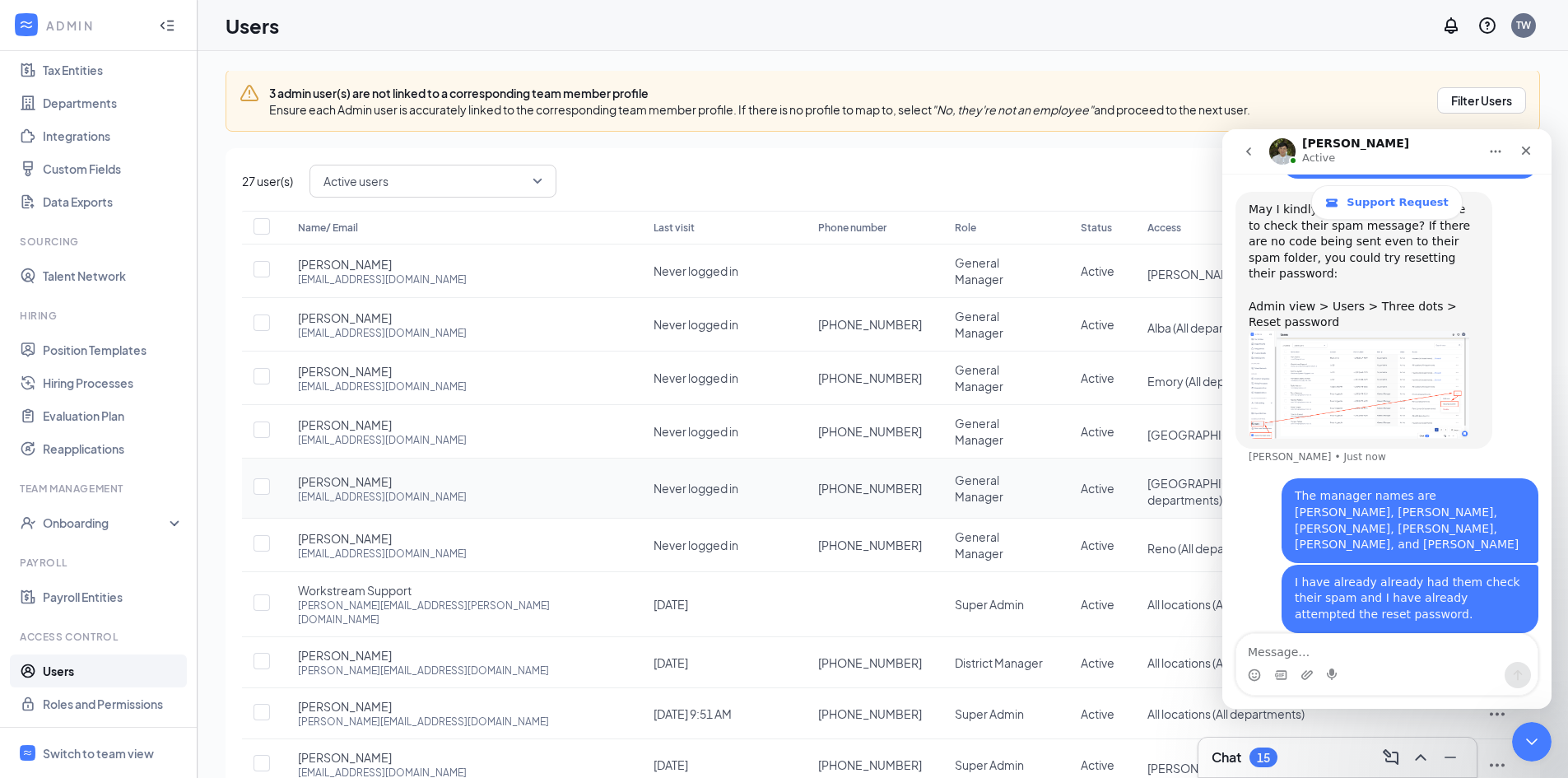
scroll to position [79, 0]
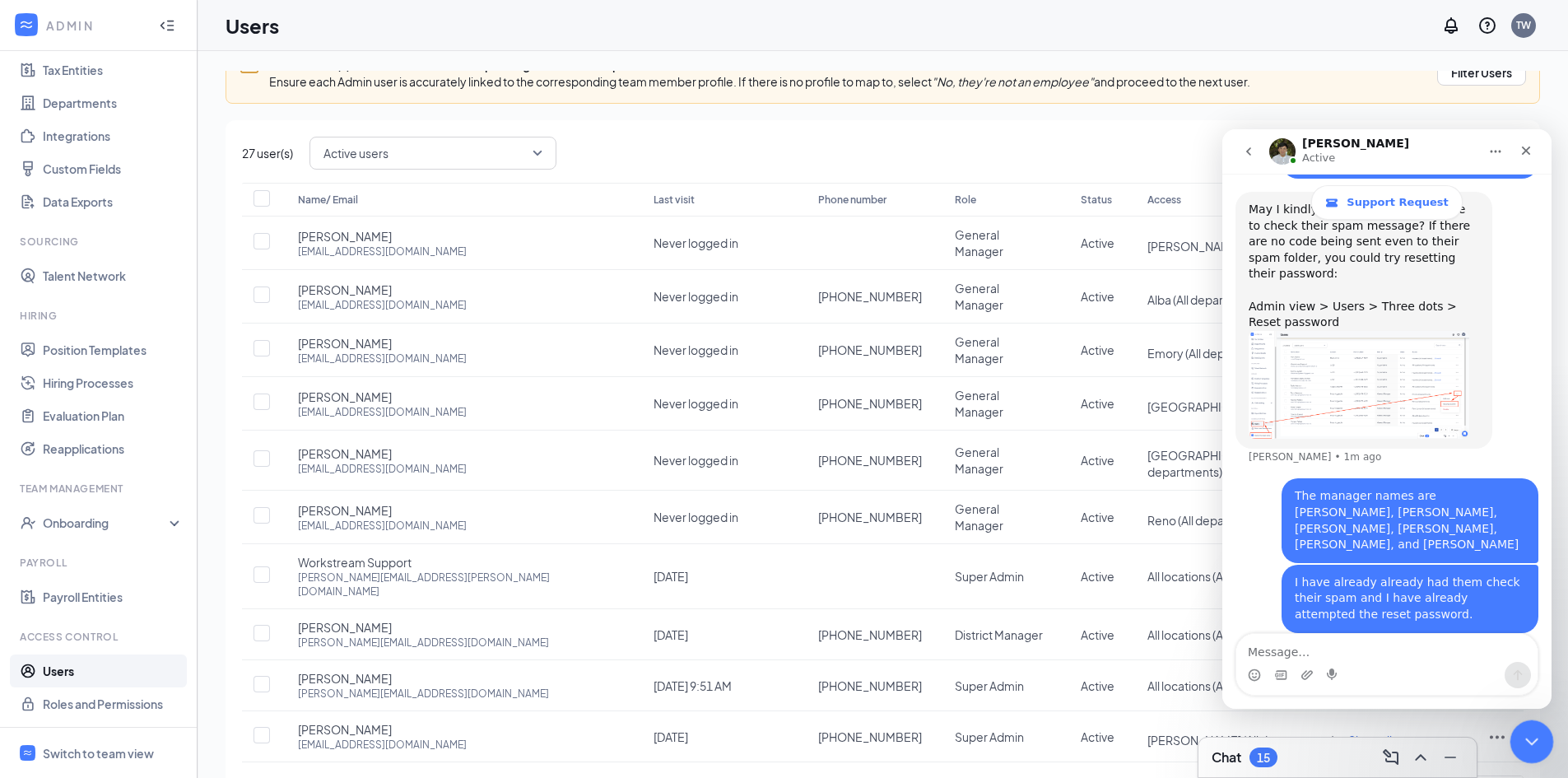
drag, startPoint x: 1534, startPoint y: 732, endPoint x: 1521, endPoint y: 726, distance: 14.3
click at [1534, 732] on icon "Close Intercom Messenger" at bounding box center [1528, 739] width 20 height 20
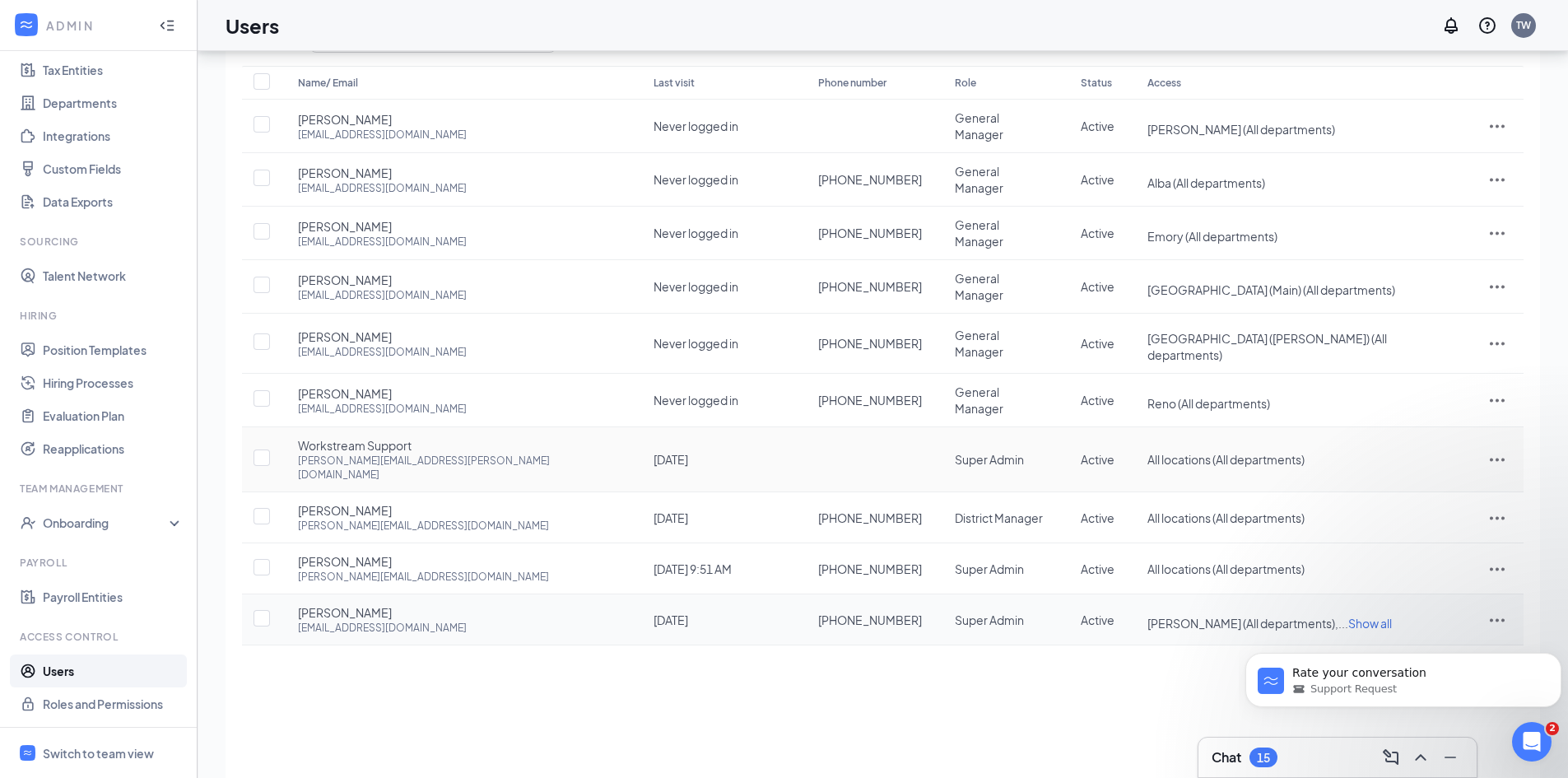
scroll to position [119, 0]
click at [1359, 631] on body "Rate your conversation Support Request" at bounding box center [1403, 676] width 316 height 102
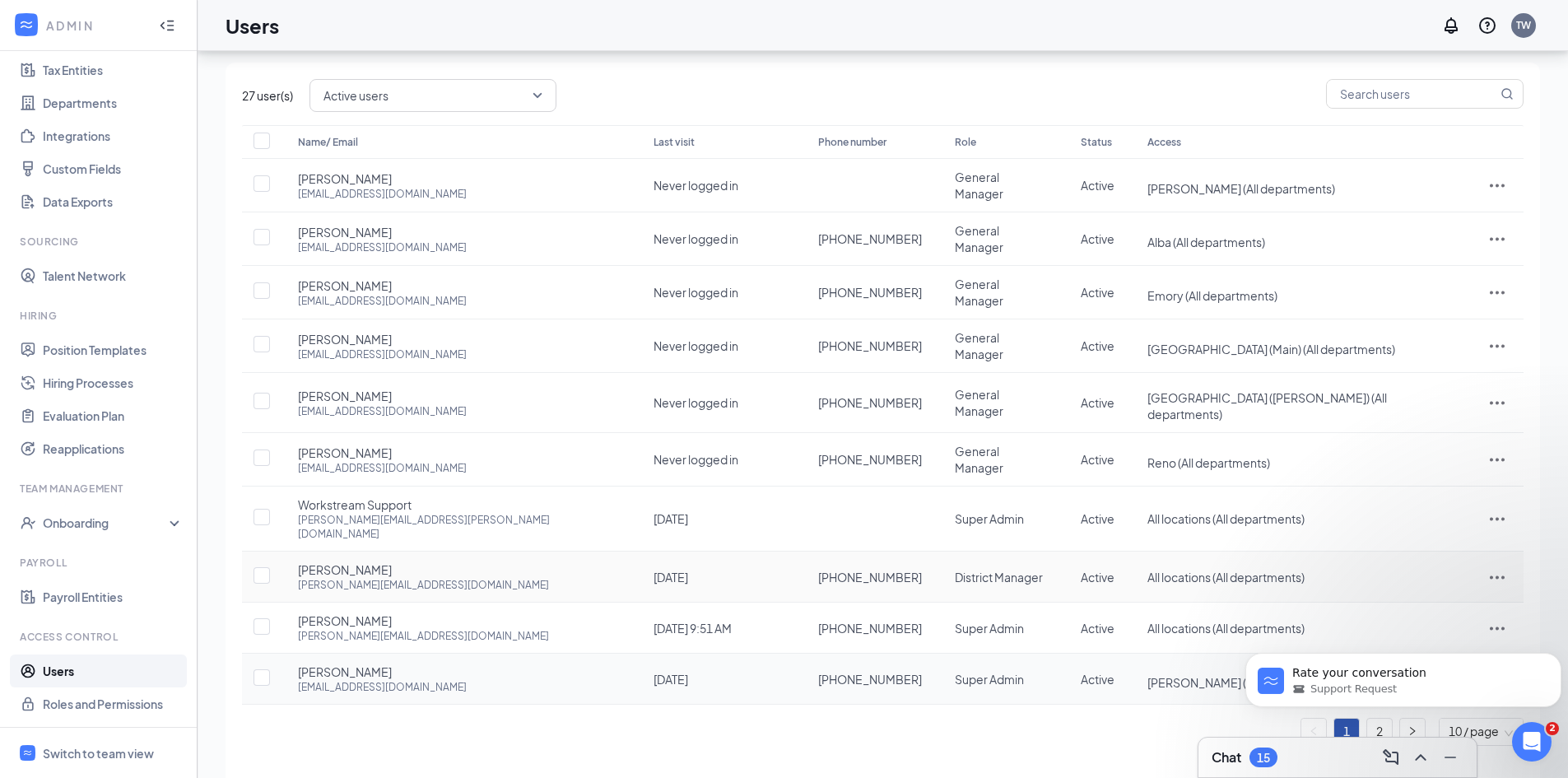
scroll to position [79, 0]
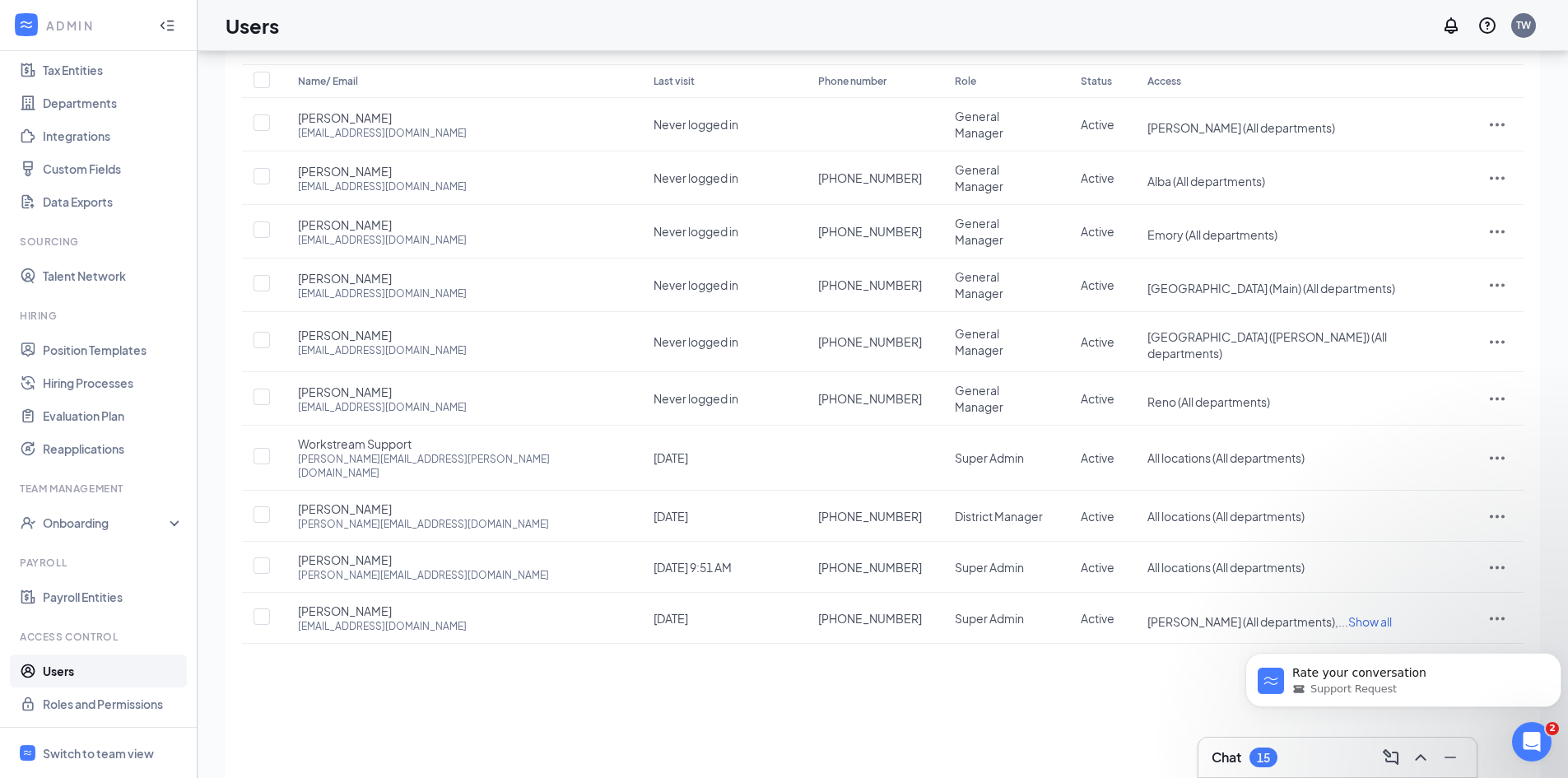
click at [1391, 635] on body "Rate your conversation Support Request" at bounding box center [1403, 676] width 316 height 102
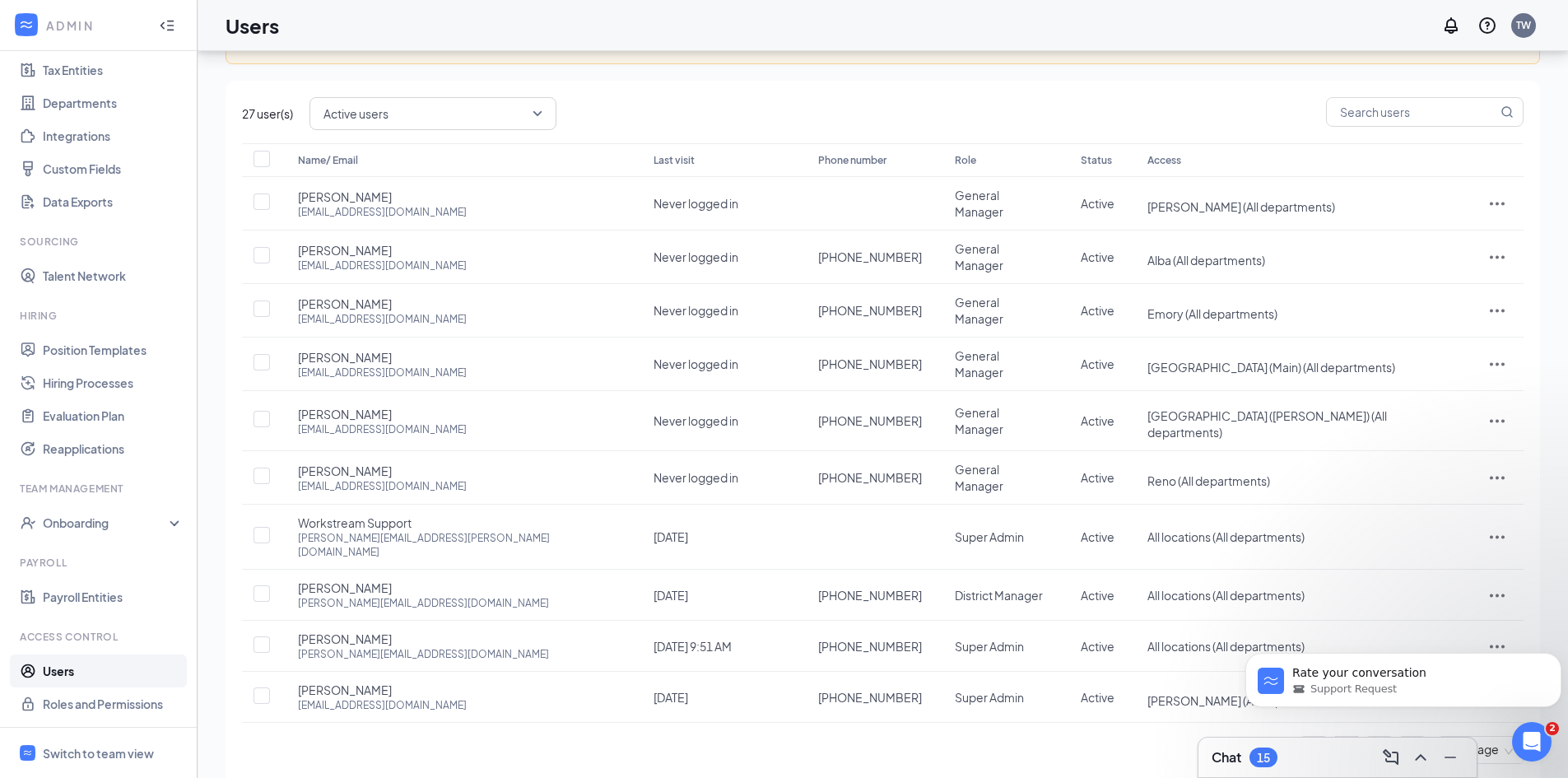
click at [464, 108] on span "Active users" at bounding box center [425, 114] width 204 height 25
click at [390, 200] on span "Active users" at bounding box center [357, 197] width 67 height 18
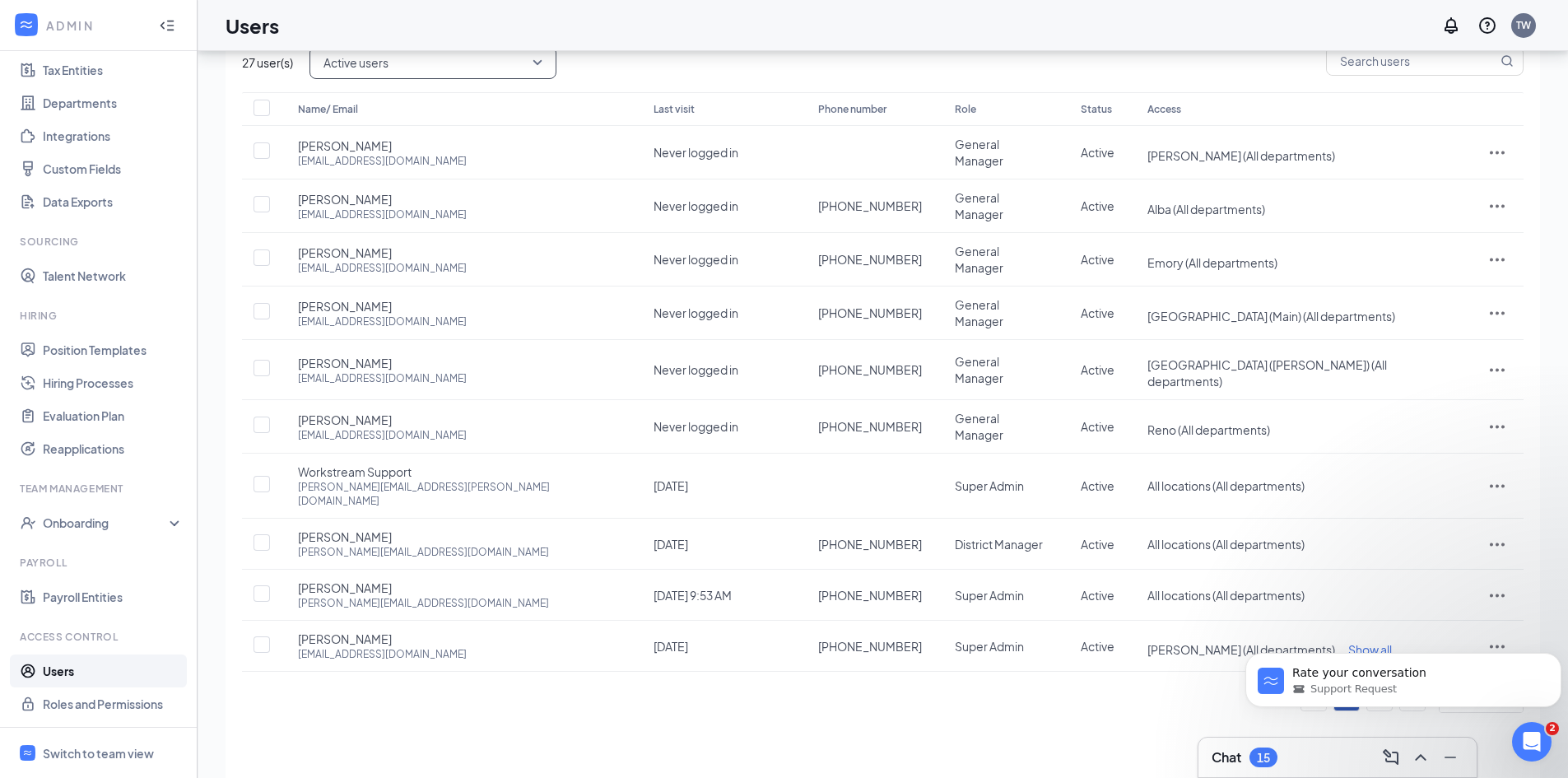
scroll to position [79, 0]
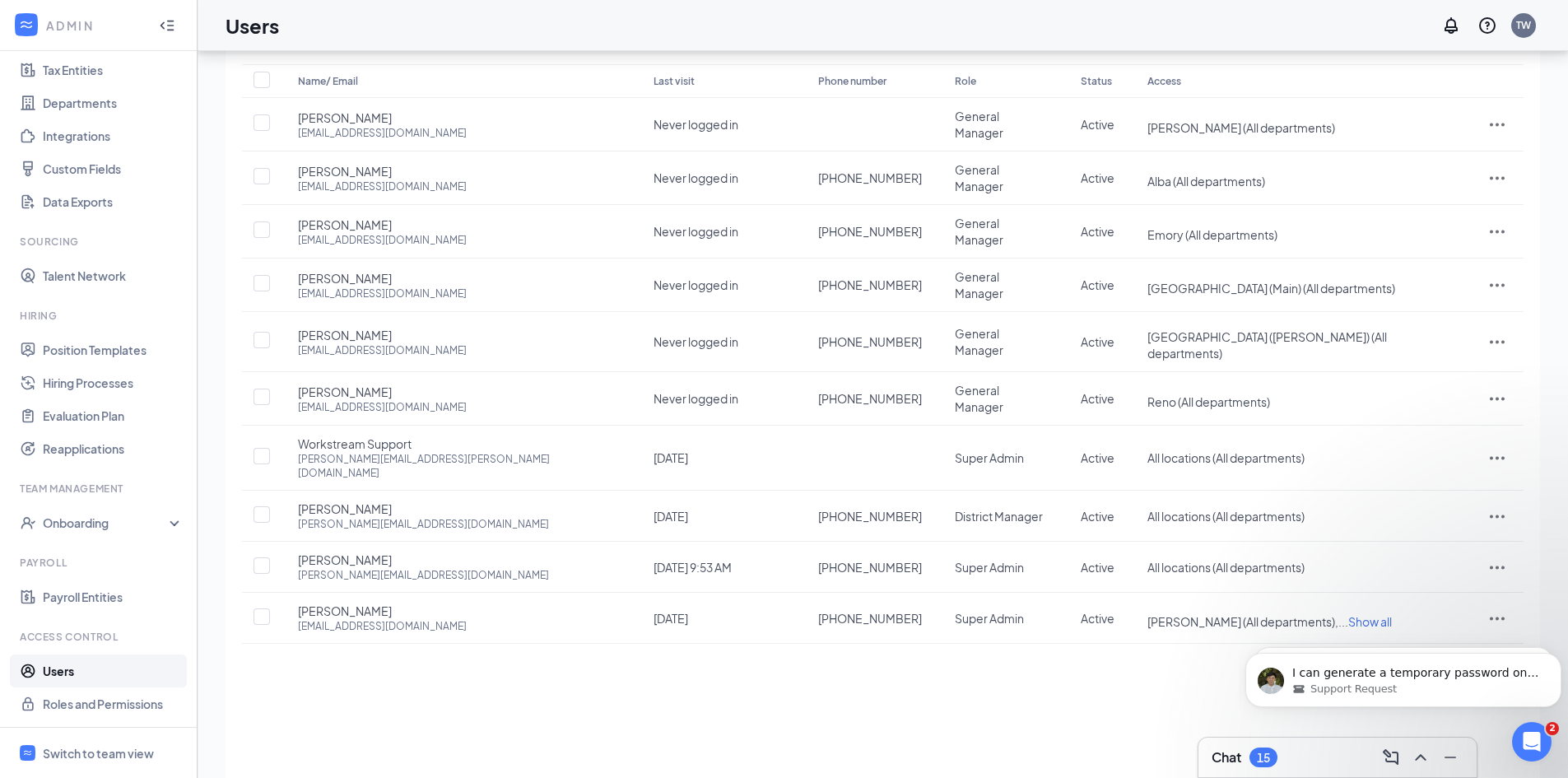
click at [1345, 632] on body "I can generate a temporary password on my end for their initial login. May I ki…" at bounding box center [1403, 676] width 316 height 102
click at [1366, 633] on body "I can generate a temporary password on my end for their initial login. May I ki…" at bounding box center [1403, 676] width 316 height 102
click at [1388, 633] on body "I can generate a temporary password on my end for their initial login. May I ki…" at bounding box center [1403, 676] width 316 height 102
click at [1516, 733] on div "Open Intercom Messenger" at bounding box center [1528, 739] width 54 height 54
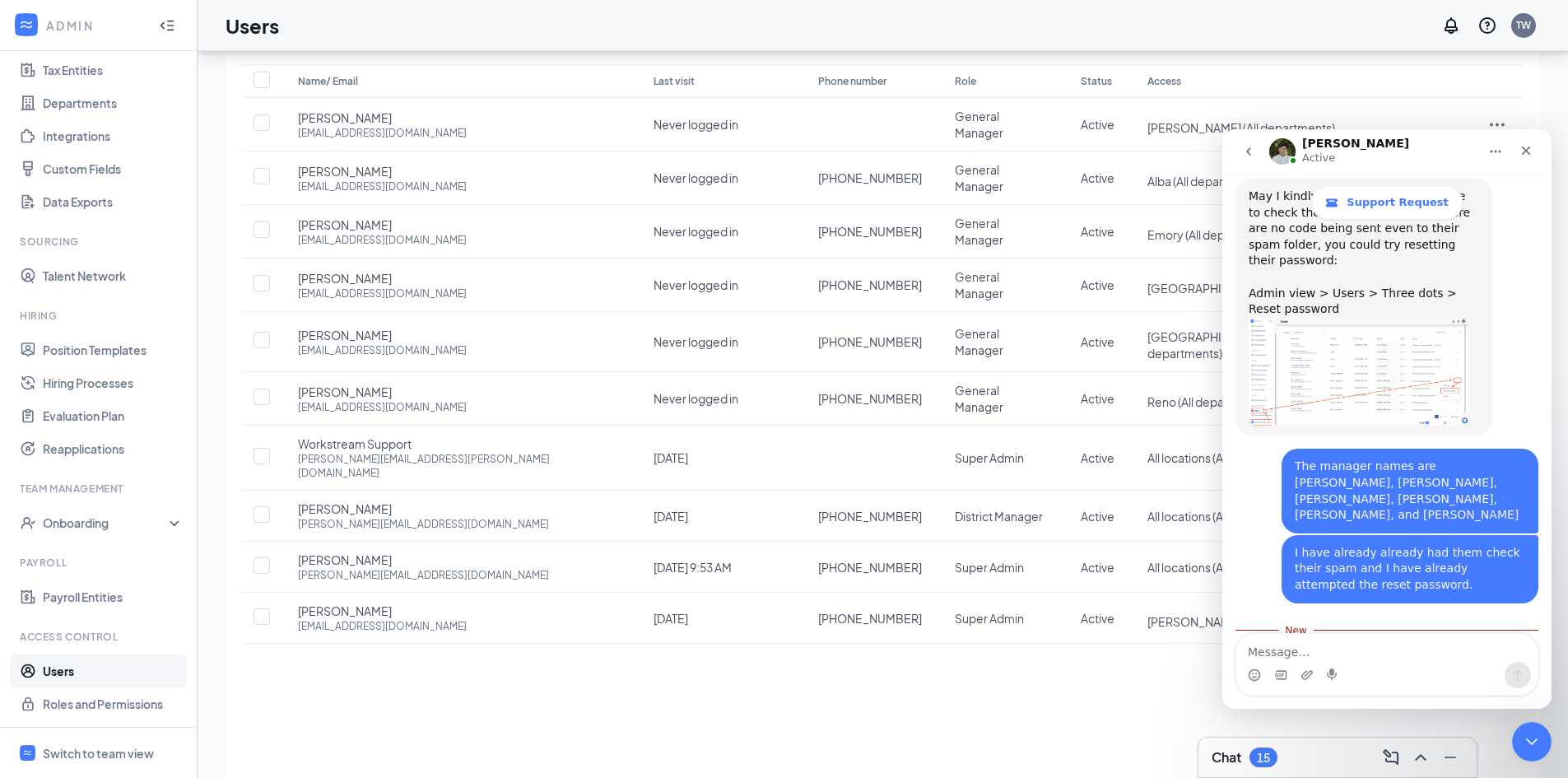
scroll to position [768, 0]
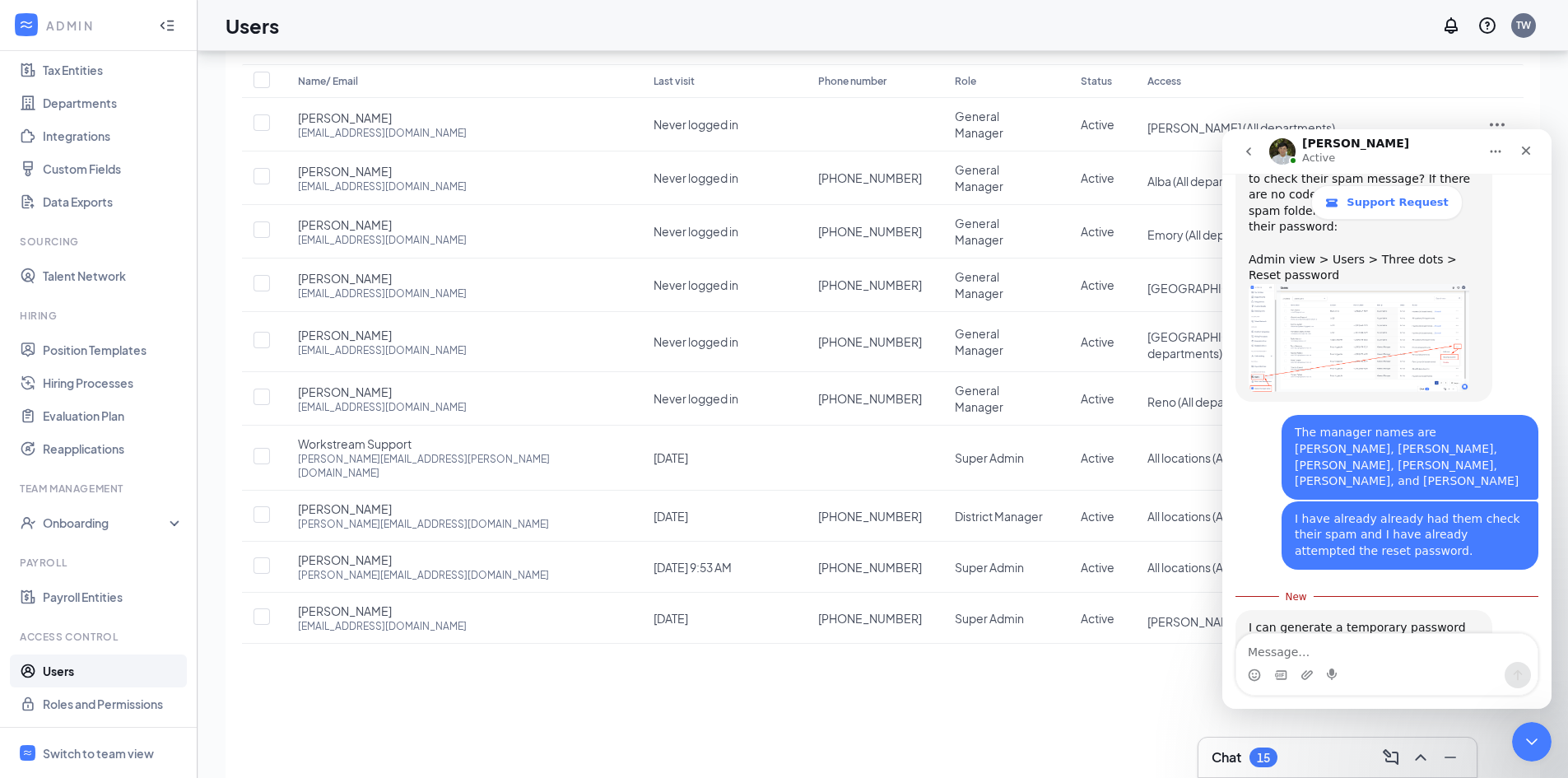
click at [1336, 651] on textarea "Message…" at bounding box center [1387, 648] width 301 height 28
type textarea "Yes"
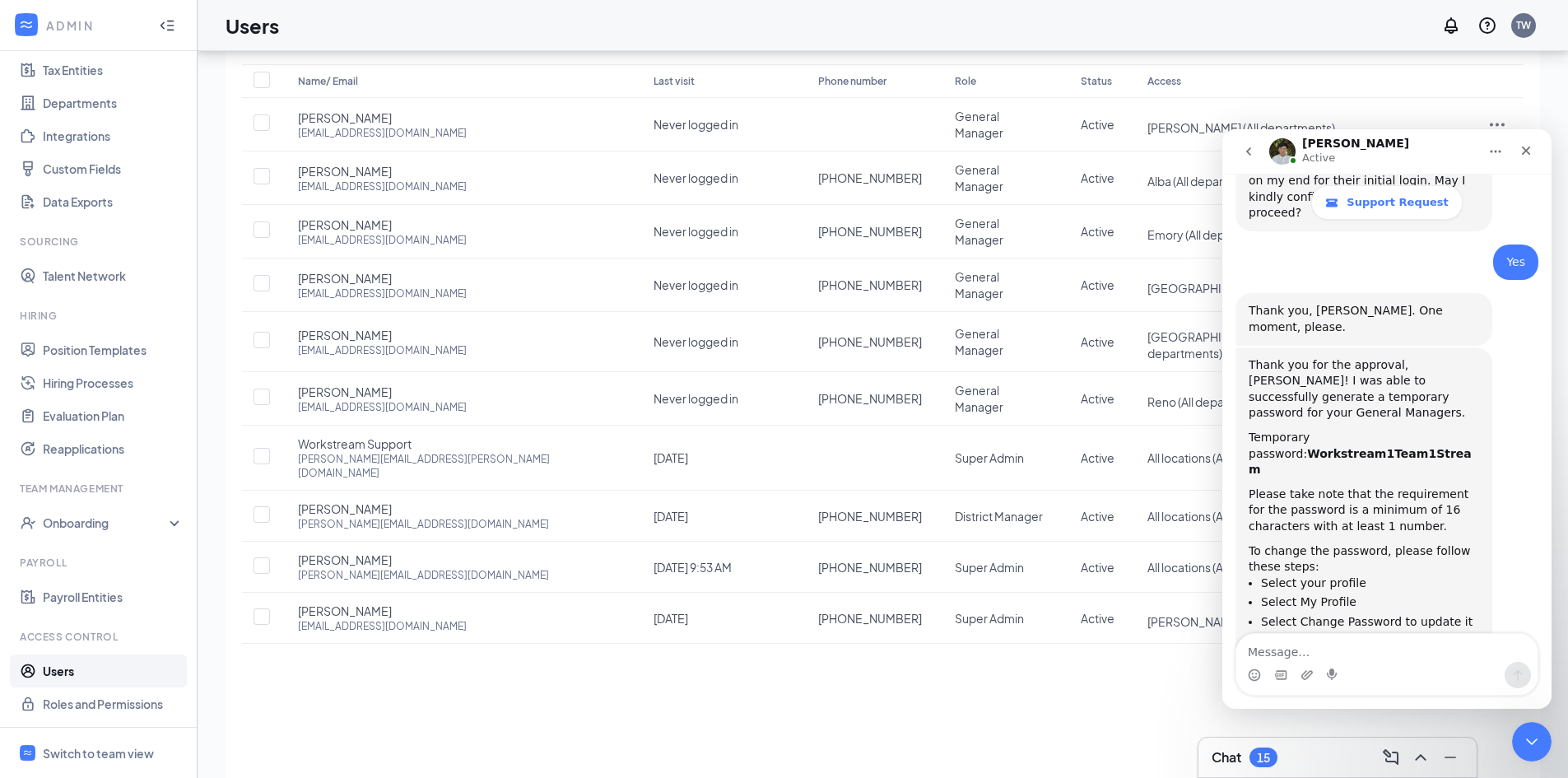
scroll to position [1178, 0]
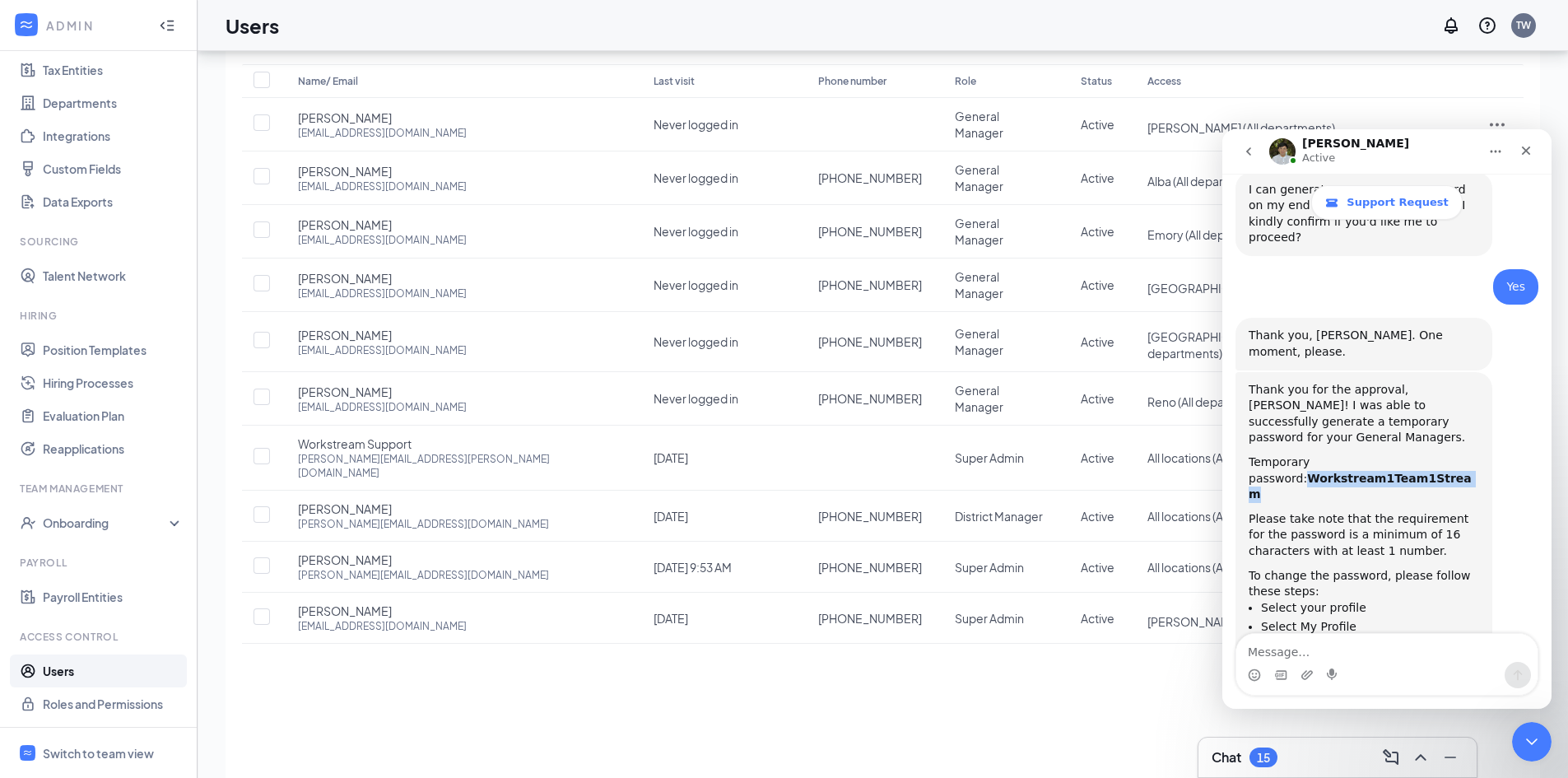
drag, startPoint x: 1388, startPoint y: 353, endPoint x: 1243, endPoint y: 355, distance: 145.0
click at [1243, 372] on div "Thank you for the approval, [PERSON_NAME]! I was able to successfully generate …" at bounding box center [1363, 598] width 257 height 453
copy b "Workstream1Team1Stream"
